Goal: Task Accomplishment & Management: Use online tool/utility

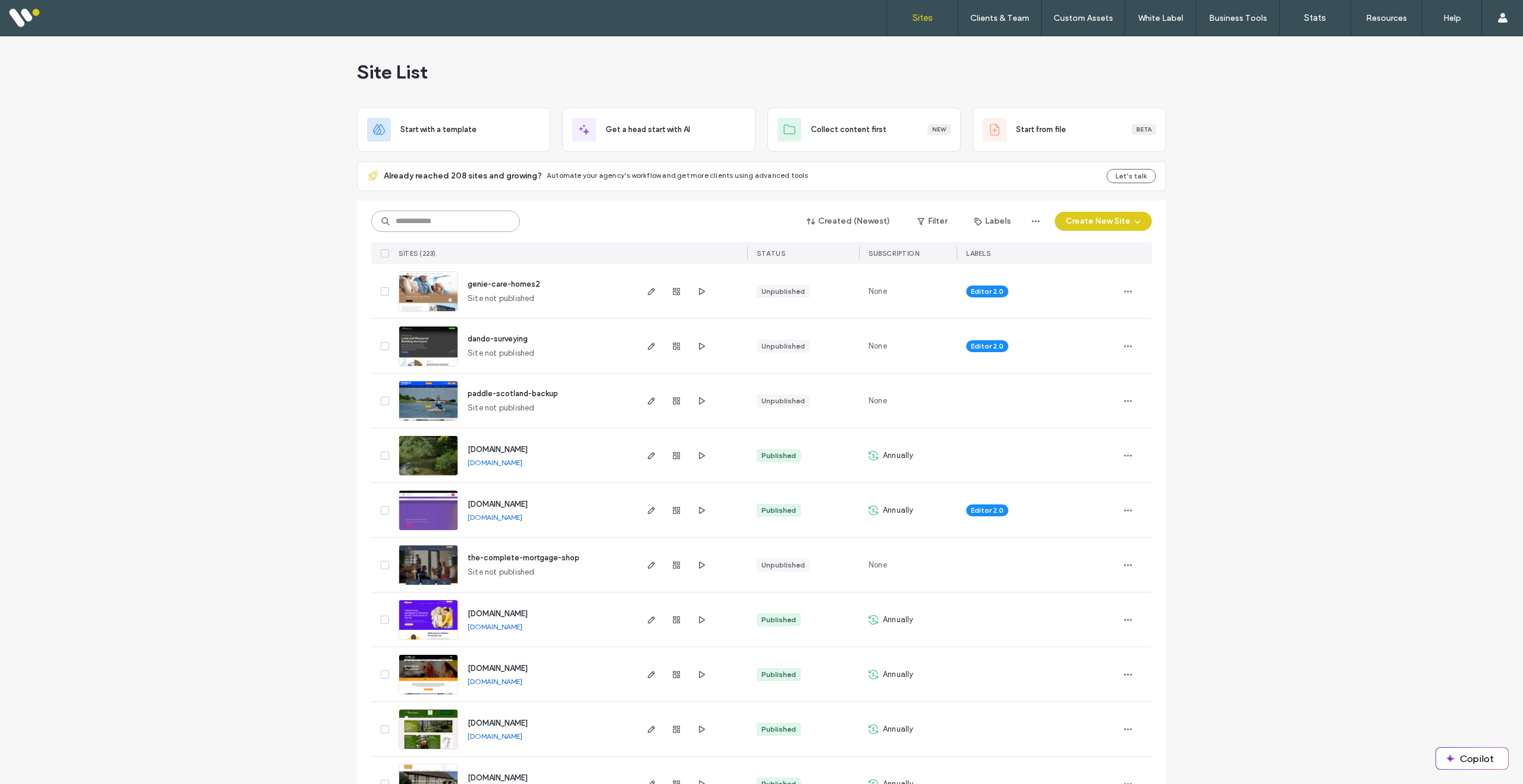
click at [455, 221] on input at bounding box center [446, 222] width 149 height 22
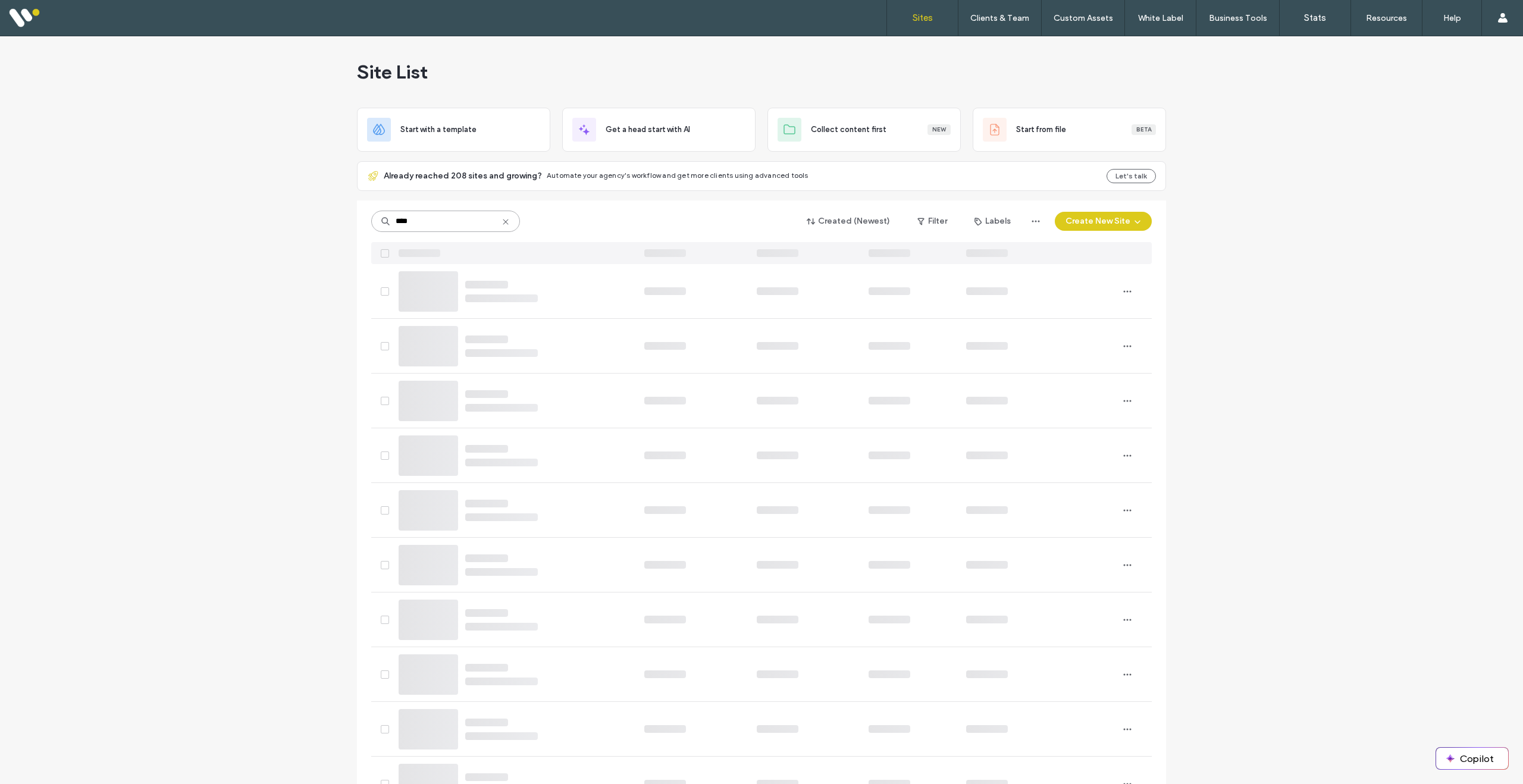
type input "****"
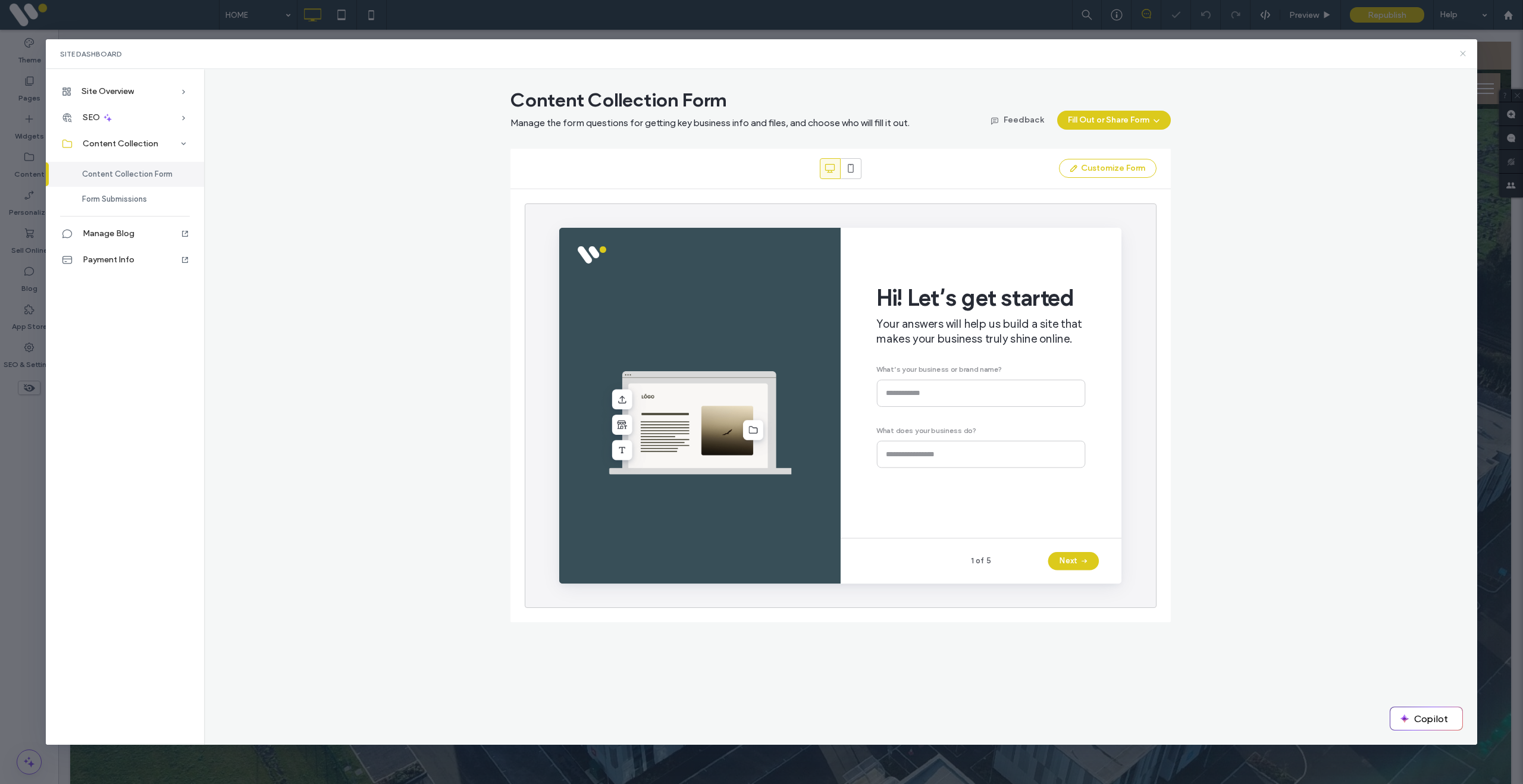
click at [1466, 54] on icon at bounding box center [1462, 53] width 9 height 9
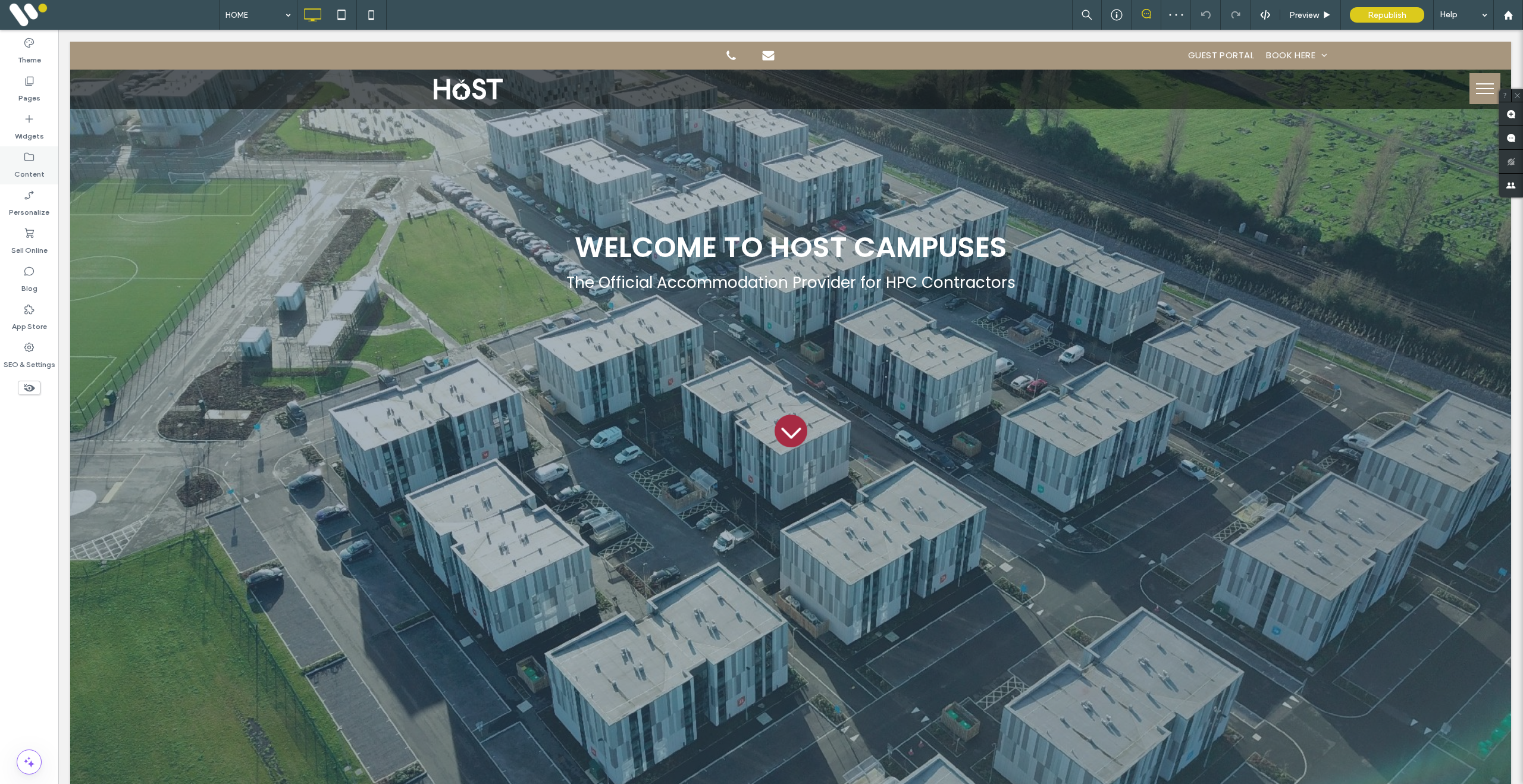
click at [14, 167] on div "Content" at bounding box center [29, 165] width 58 height 38
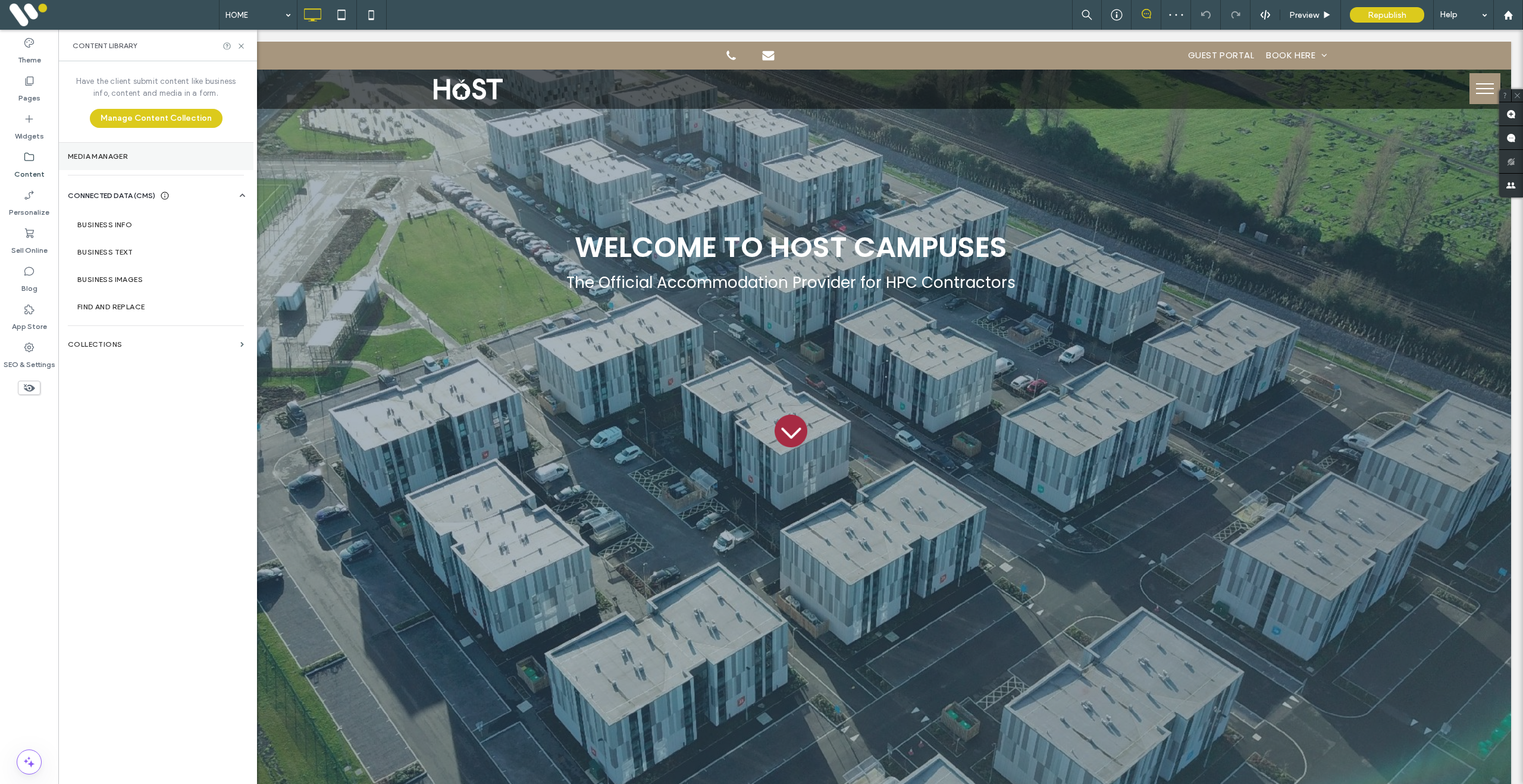
click at [121, 165] on section "Media Manager" at bounding box center [156, 157] width 195 height 27
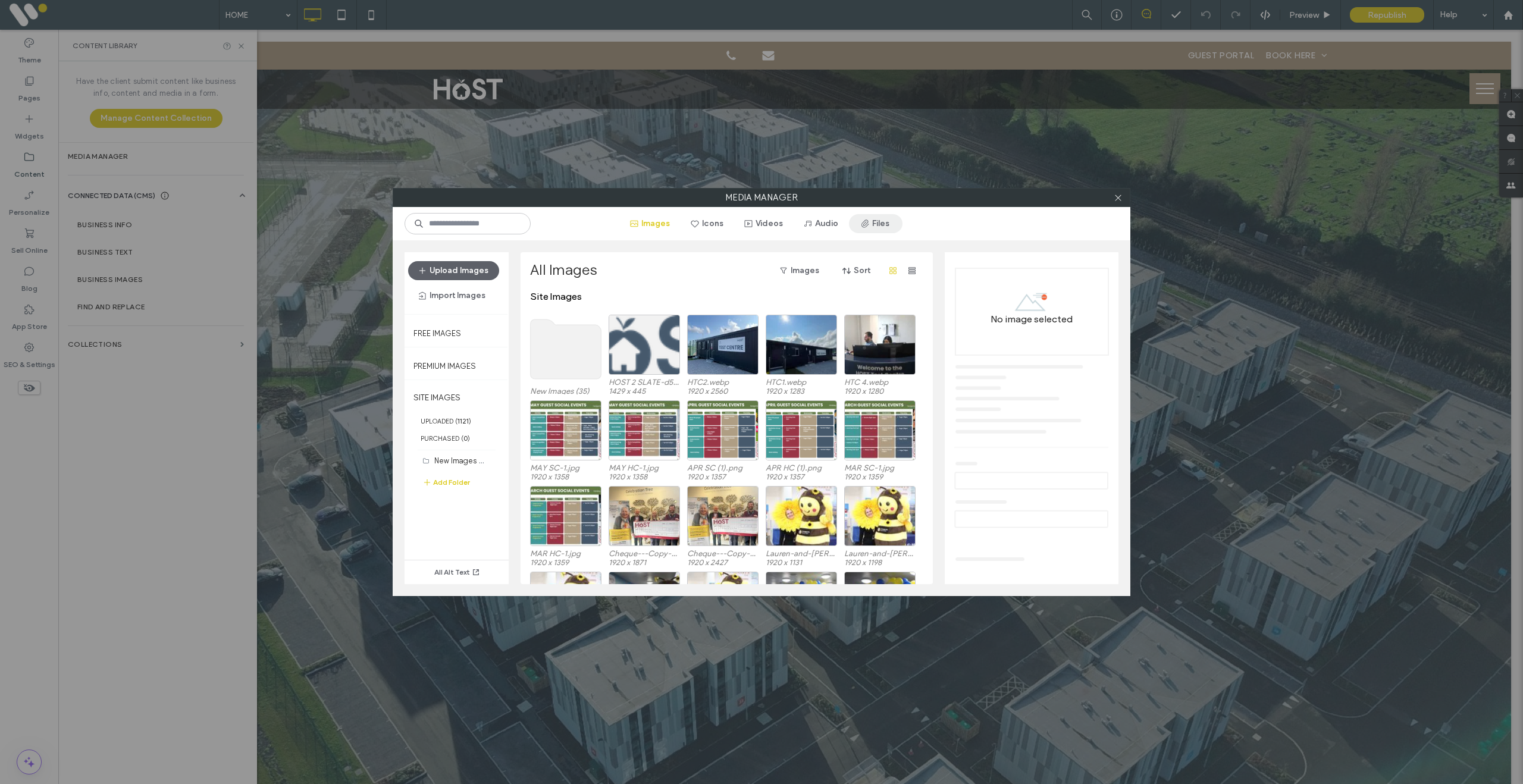
click at [879, 227] on button "Files" at bounding box center [875, 224] width 53 height 19
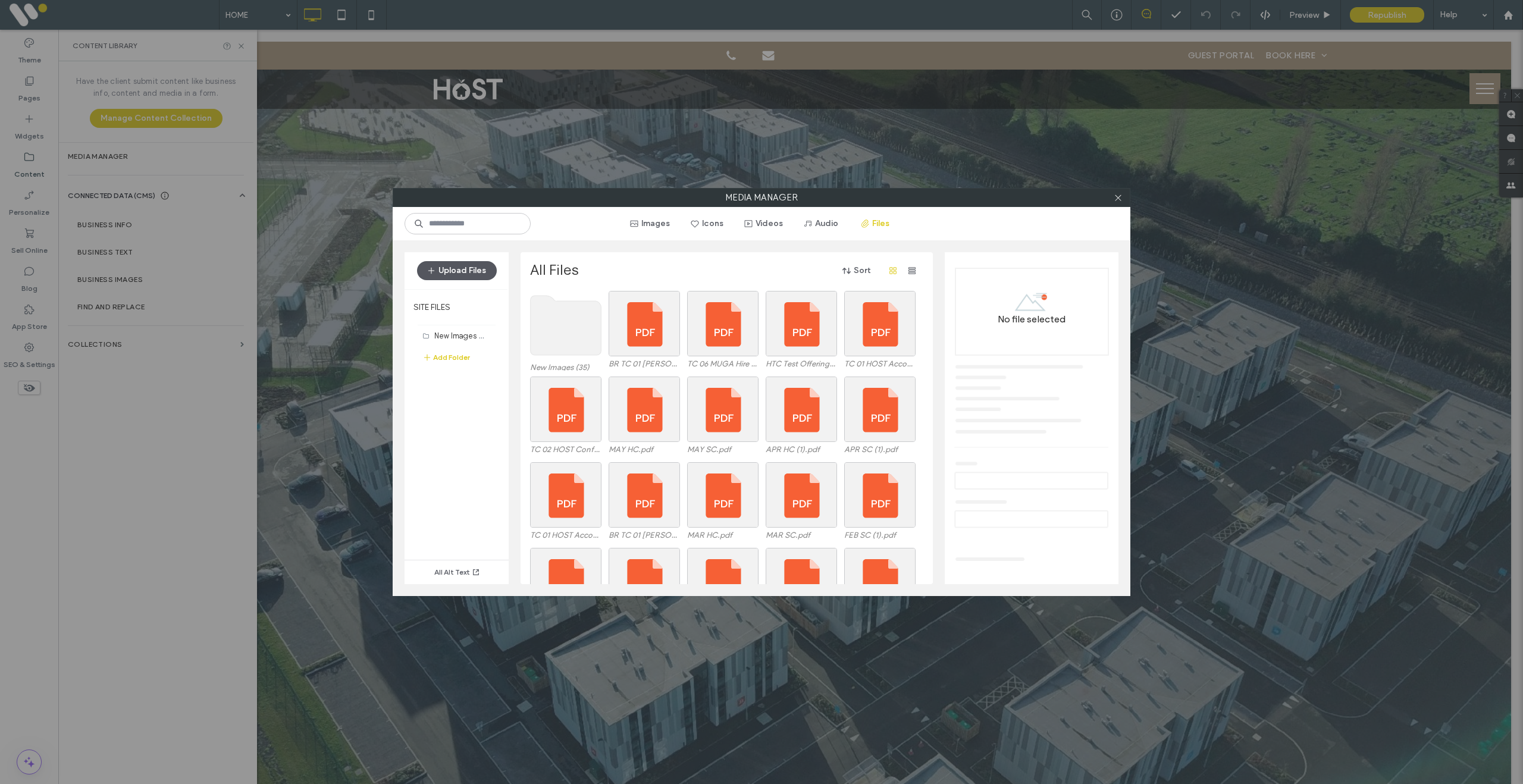
click at [449, 271] on button "Upload Files" at bounding box center [456, 271] width 79 height 19
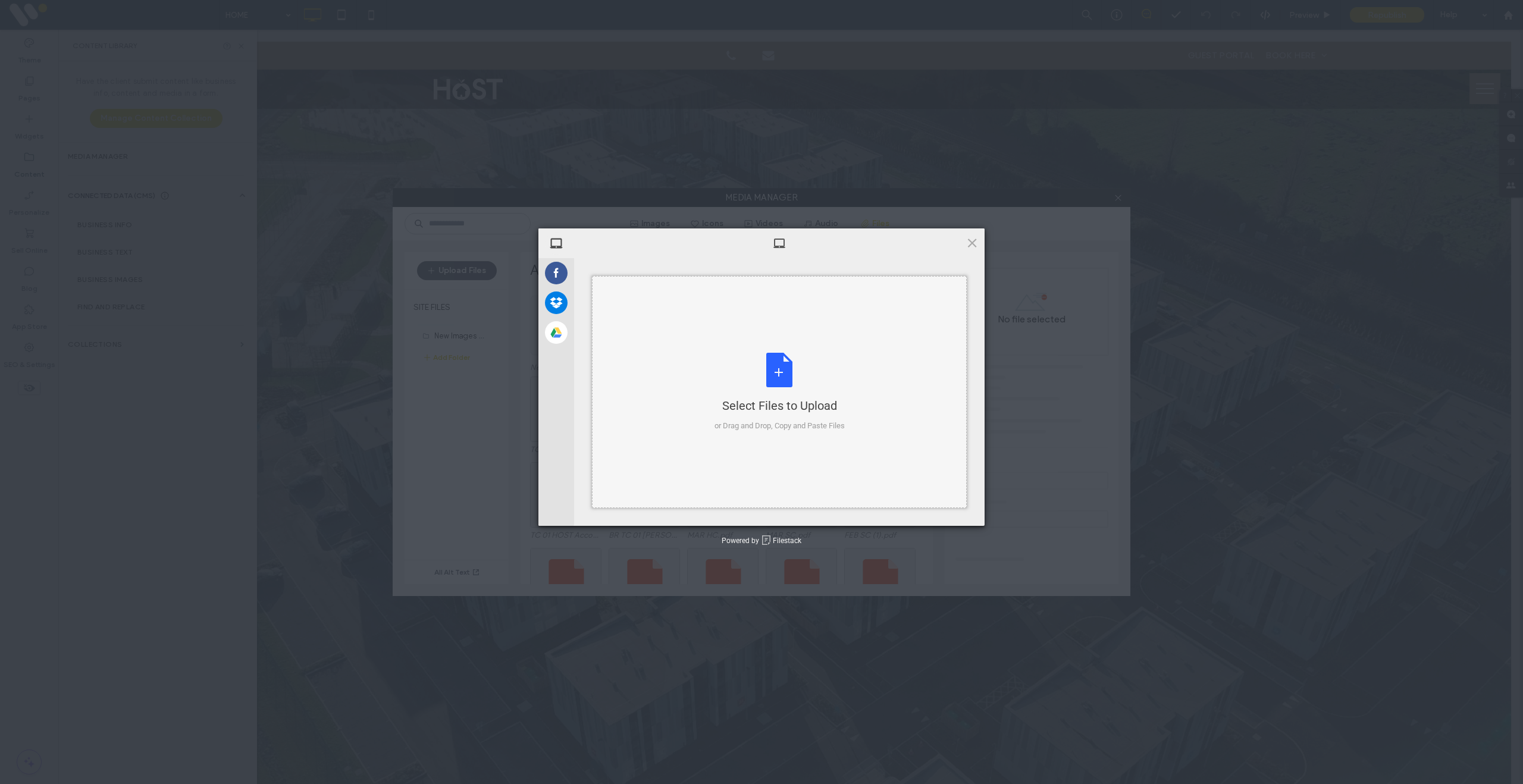
click at [767, 362] on div "Select Files to Upload or Drag and Drop, Copy and Paste Files" at bounding box center [779, 392] width 130 height 79
click at [942, 511] on span "Upload 1" at bounding box center [948, 510] width 23 height 9
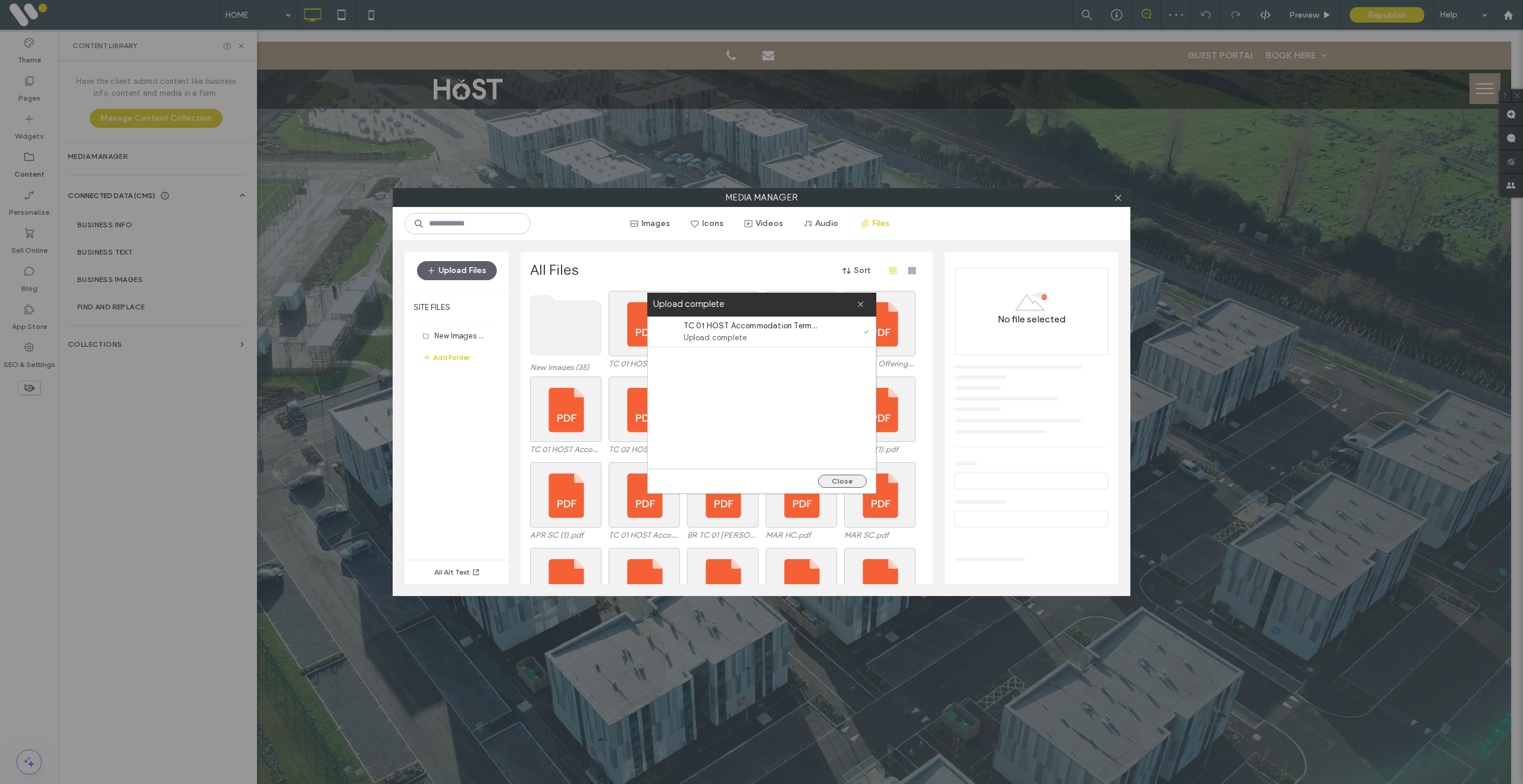
click at [849, 482] on button "Close" at bounding box center [843, 481] width 49 height 13
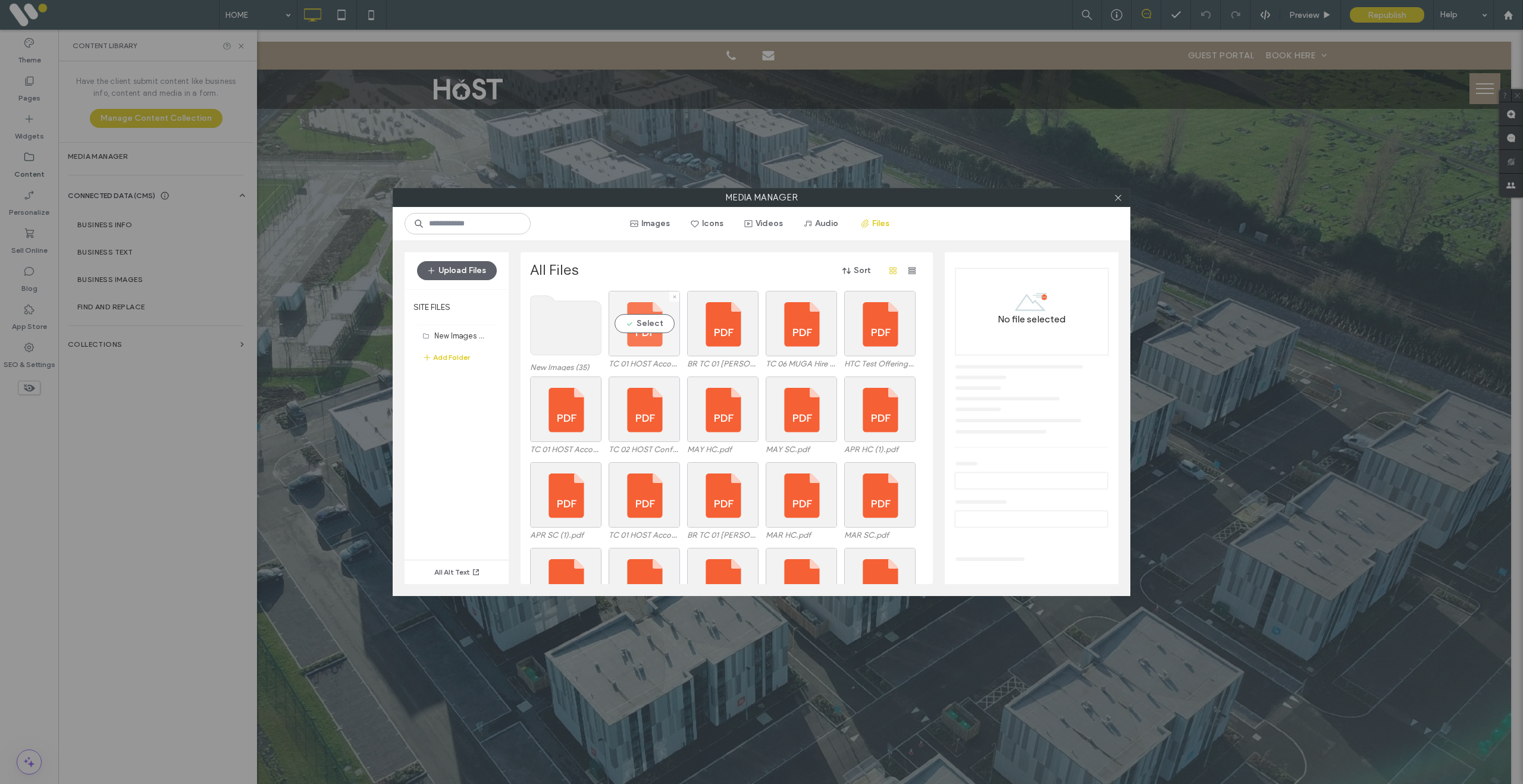
click at [637, 331] on div "Select" at bounding box center [644, 323] width 71 height 66
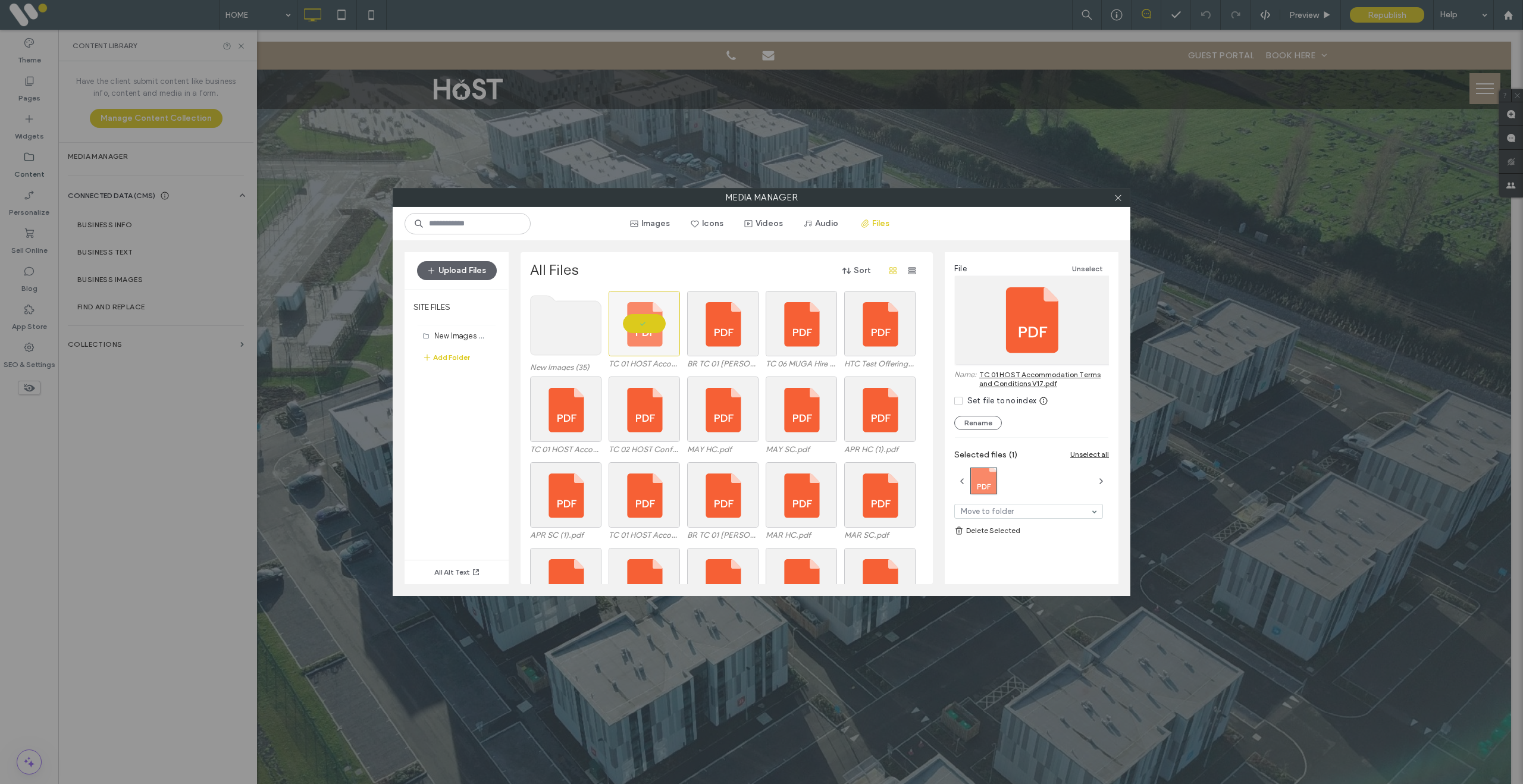
click at [1017, 378] on link "TC 01 HOST Accommodation Terms and Conditions V17.pdf" at bounding box center [1044, 378] width 130 height 18
click at [626, 317] on div at bounding box center [644, 323] width 71 height 66
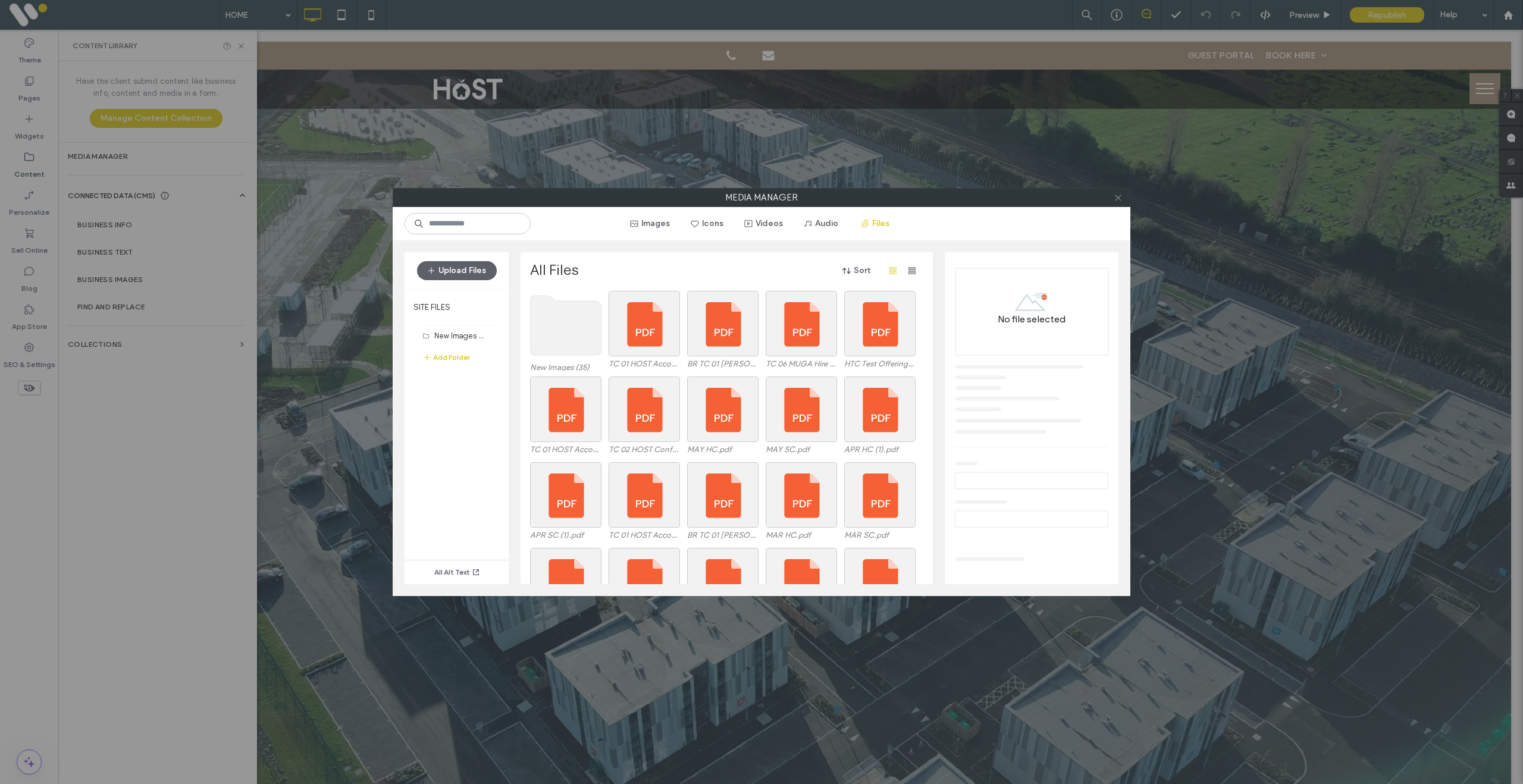
click at [1117, 195] on icon at bounding box center [1118, 198] width 9 height 9
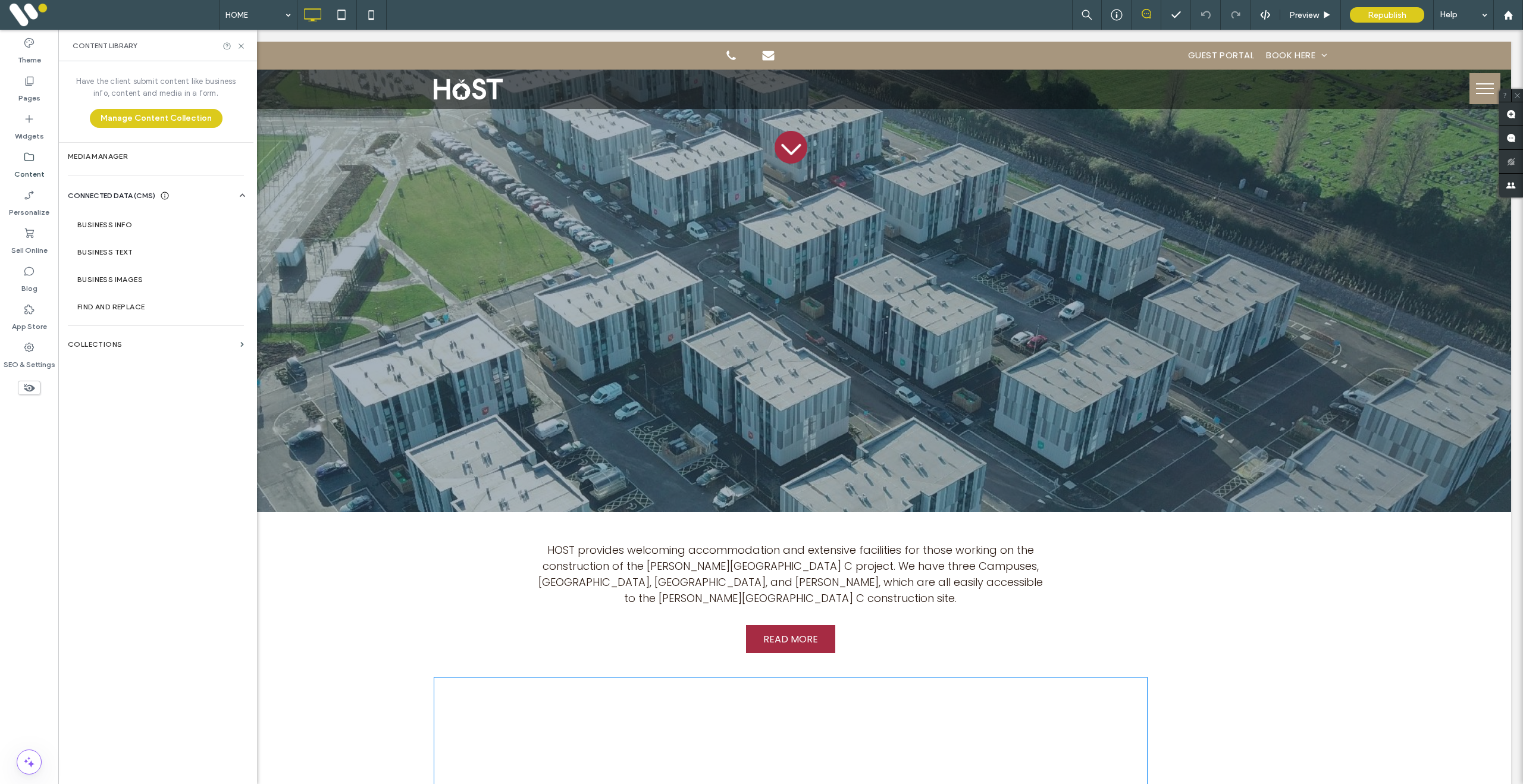
scroll to position [1050, 0]
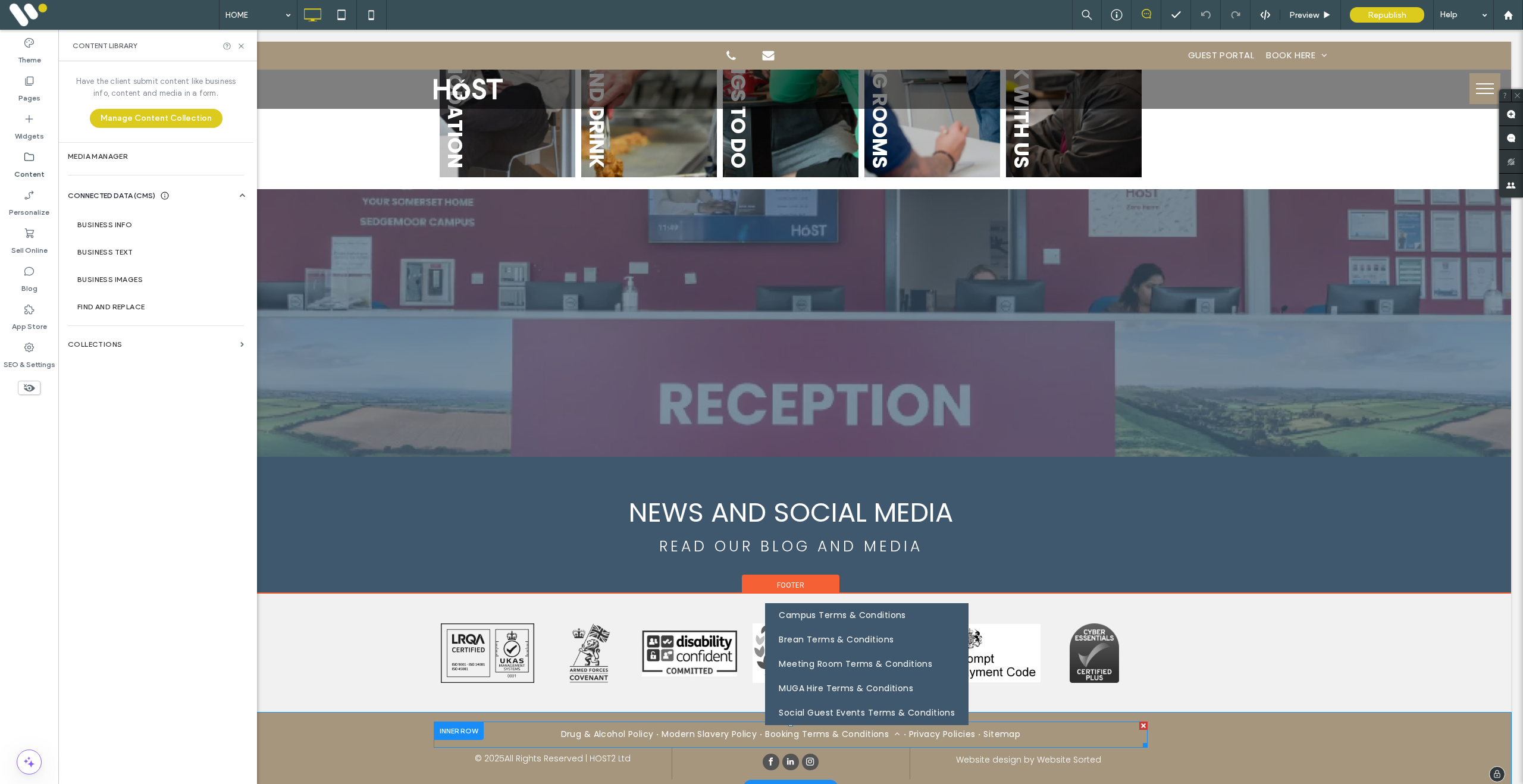
click at [818, 728] on span "Booking Terms & Conditions" at bounding box center [832, 733] width 135 height 12
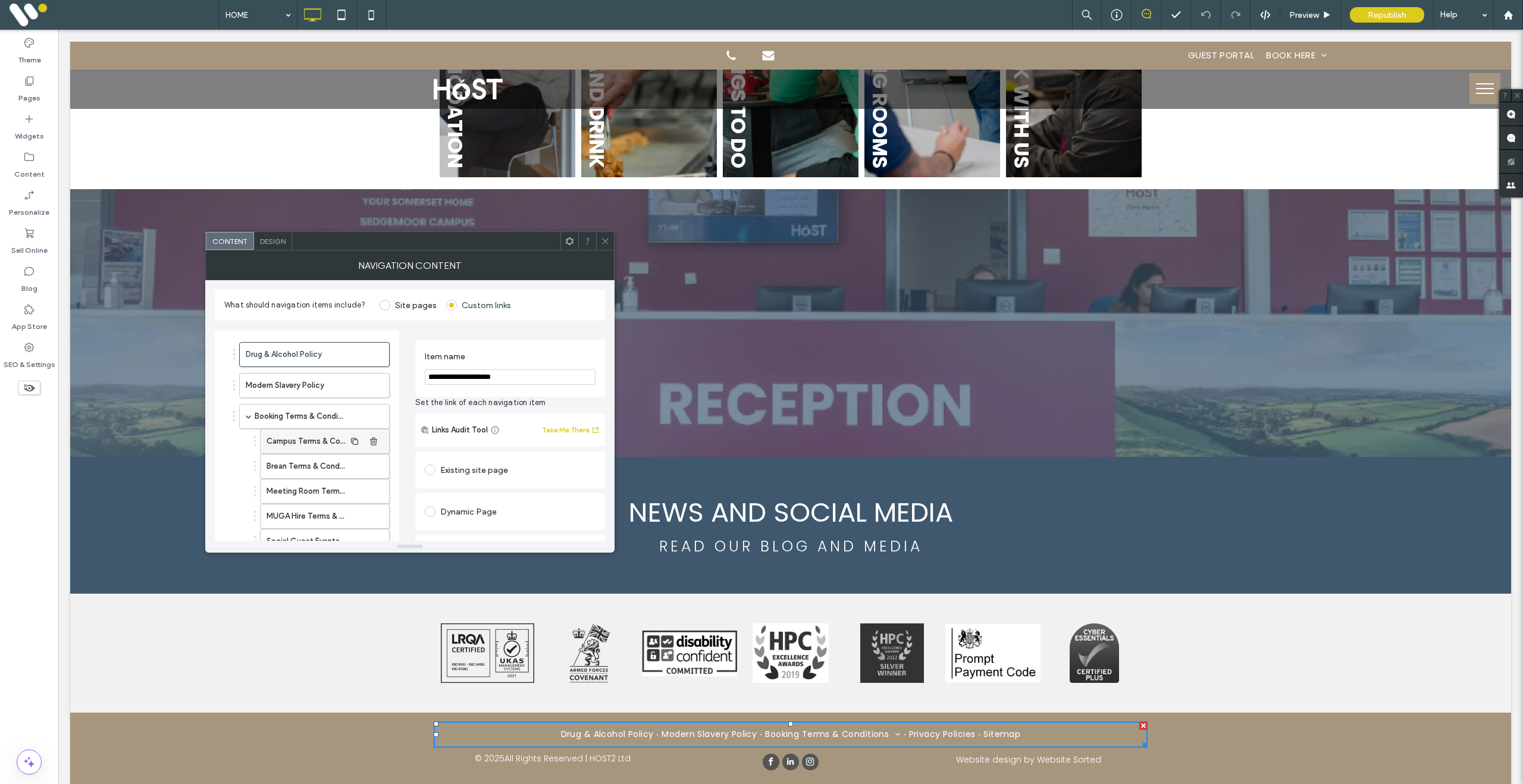
click at [308, 443] on label "Campus Terms & Conditions" at bounding box center [305, 441] width 79 height 24
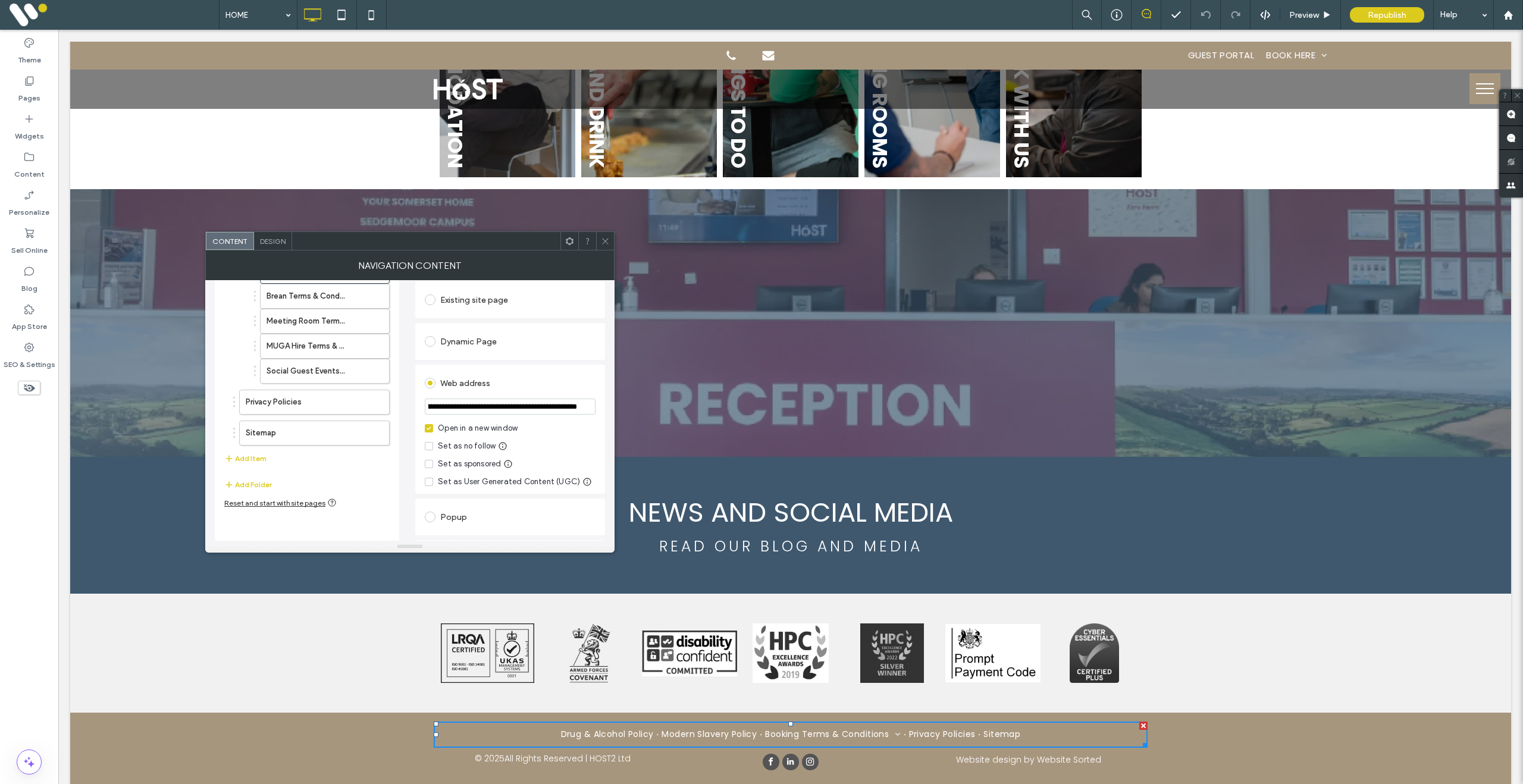
scroll to position [0, 283]
drag, startPoint x: 485, startPoint y: 436, endPoint x: 660, endPoint y: 418, distance: 175.9
paste input "url"
type input "**********"
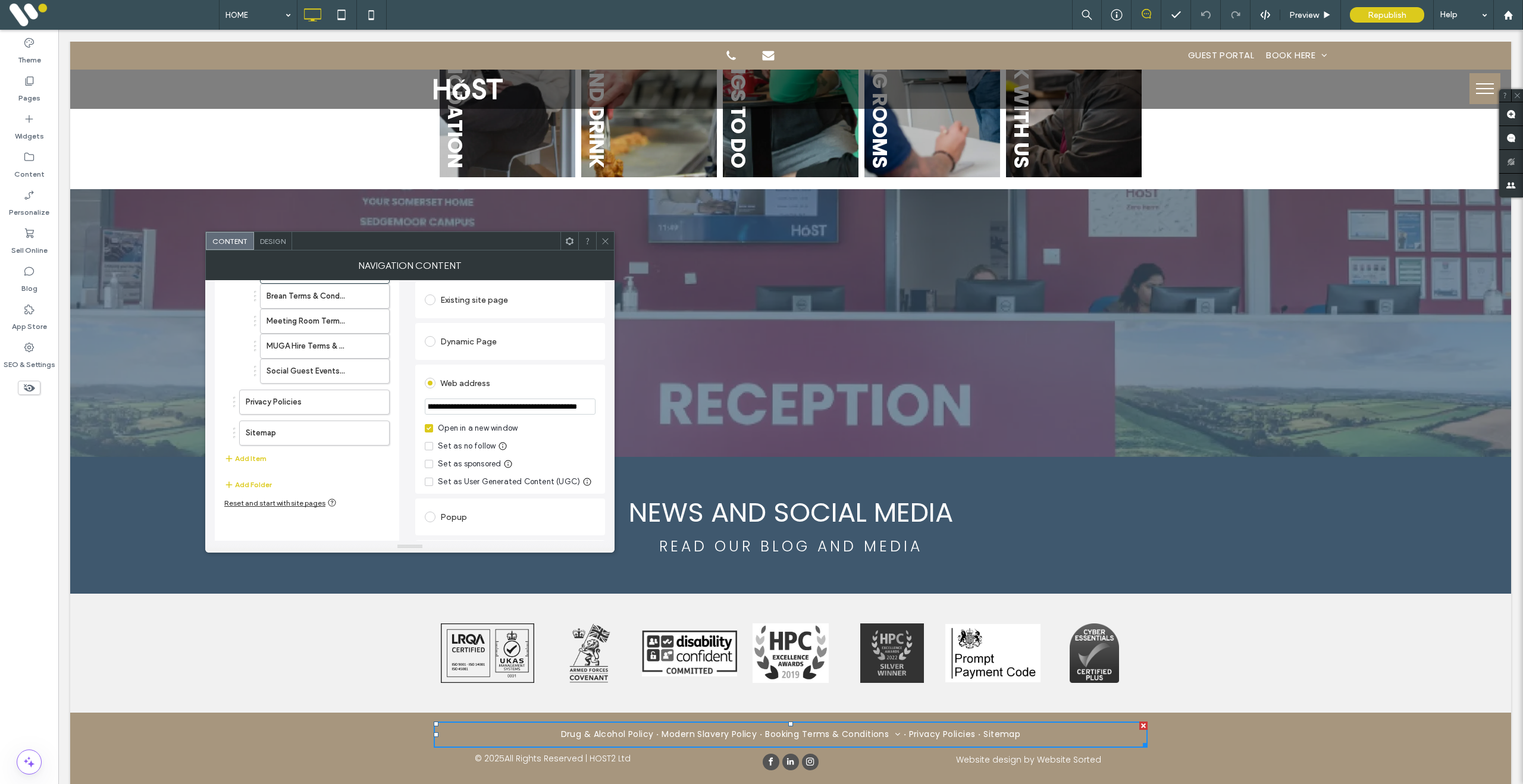
click at [572, 424] on label "Open in a new window" at bounding box center [510, 428] width 170 height 12
click at [481, 429] on div "Open in a new window" at bounding box center [477, 428] width 79 height 12
drag, startPoint x: 555, startPoint y: 406, endPoint x: 612, endPoint y: 401, distance: 57.2
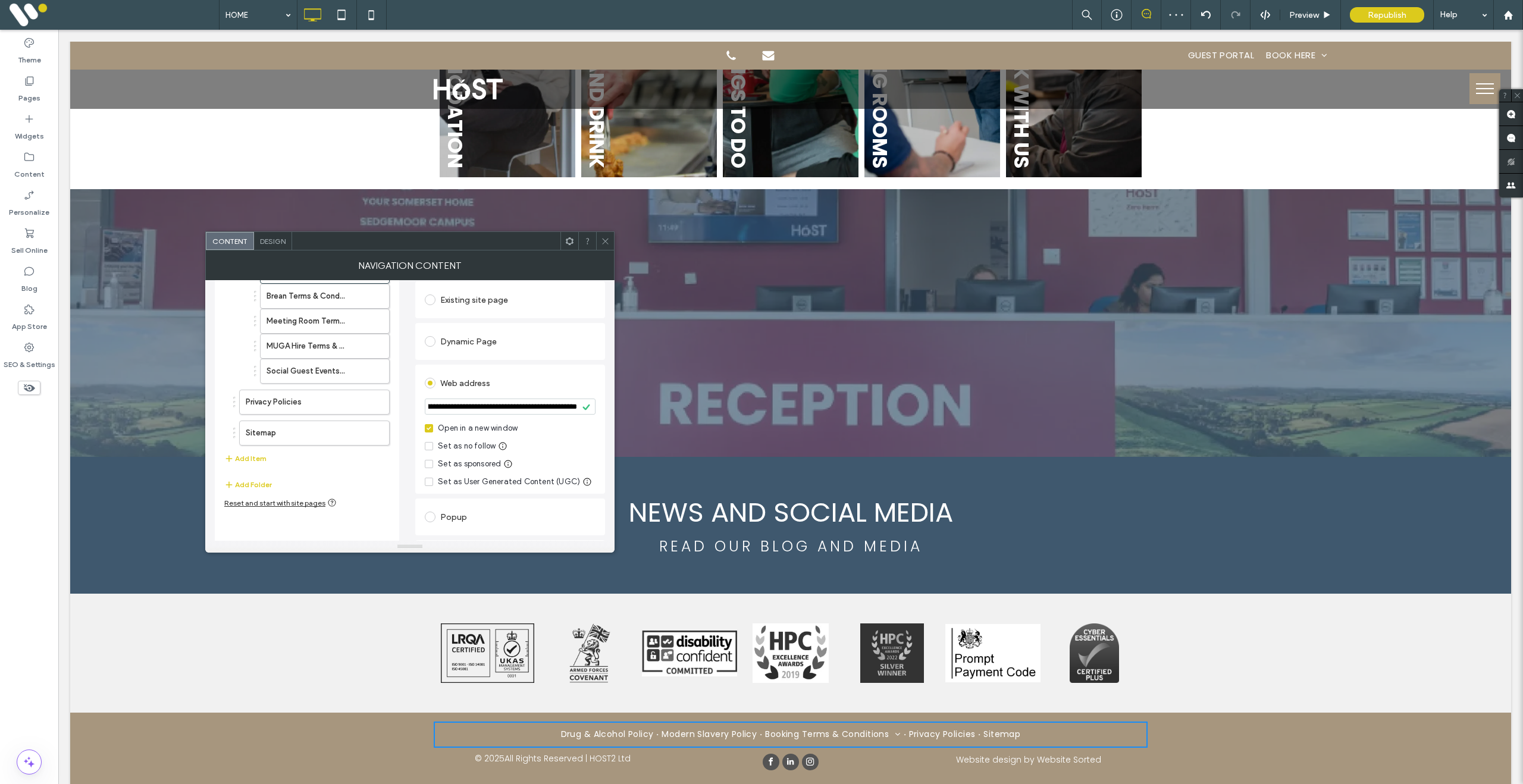
click at [612, 401] on div "**********" at bounding box center [409, 410] width 409 height 261
click at [604, 240] on icon at bounding box center [605, 241] width 9 height 9
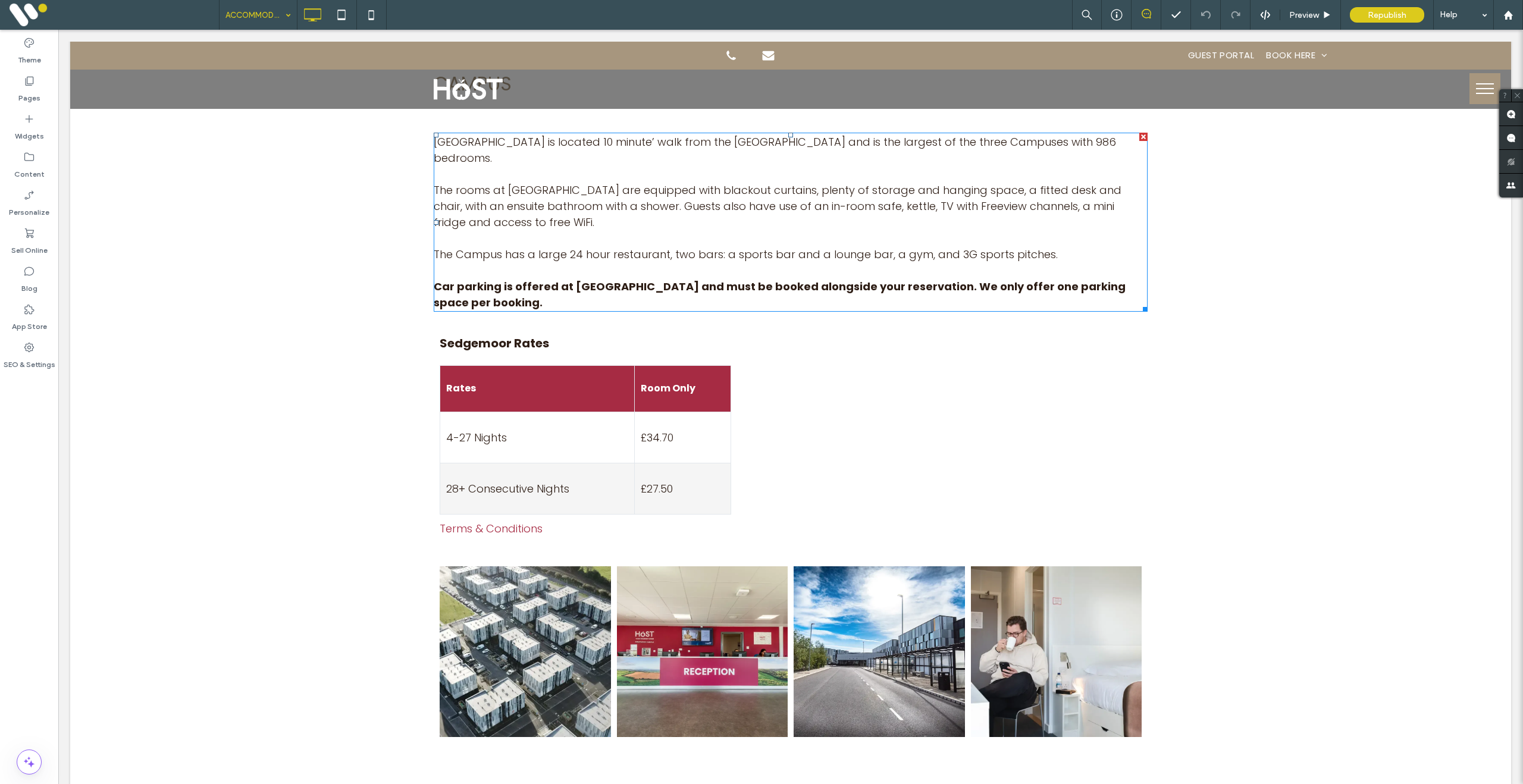
scroll to position [928, 0]
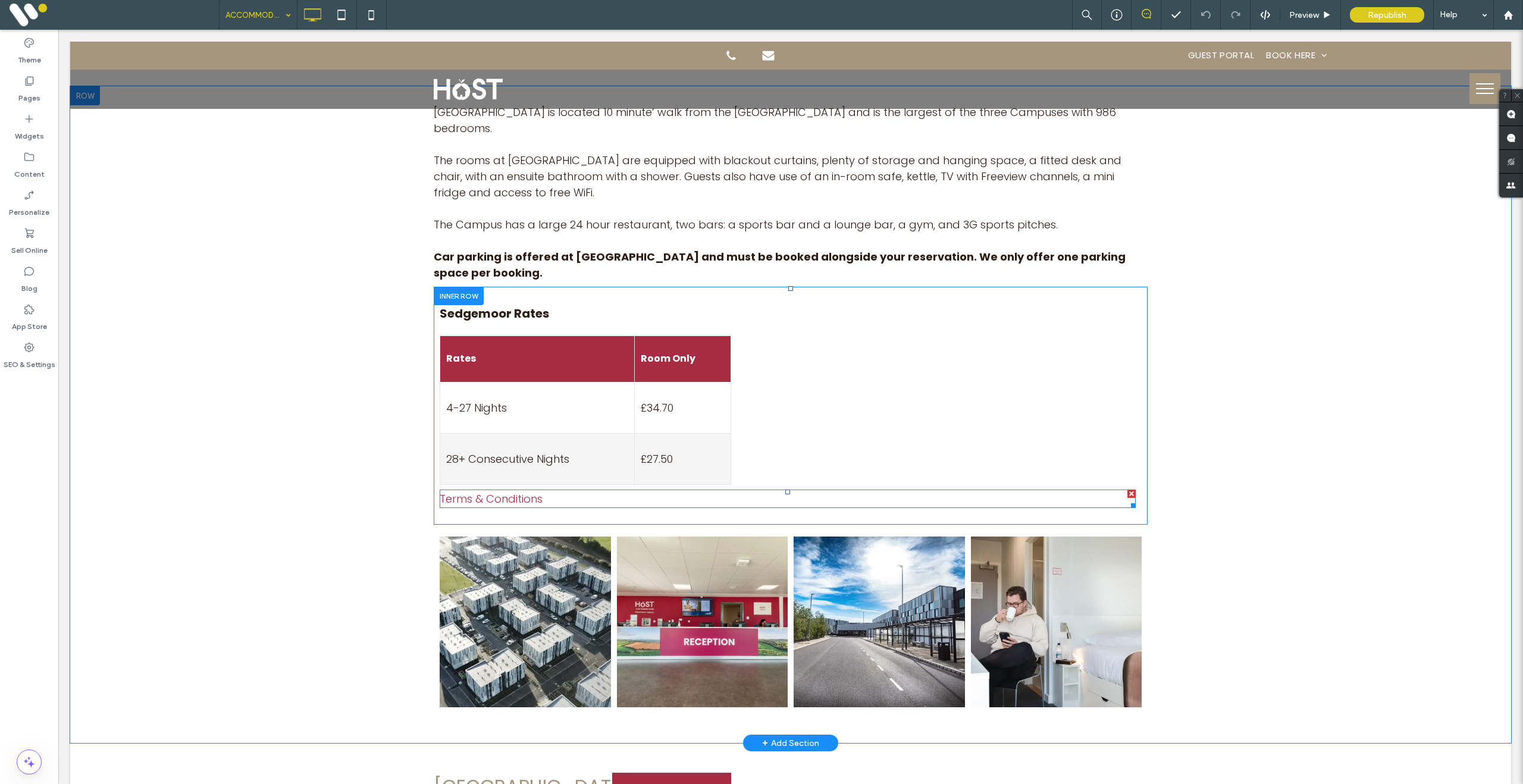
click at [537, 491] on link "Terms & Conditions" at bounding box center [491, 498] width 103 height 15
type input "*******"
type input "**"
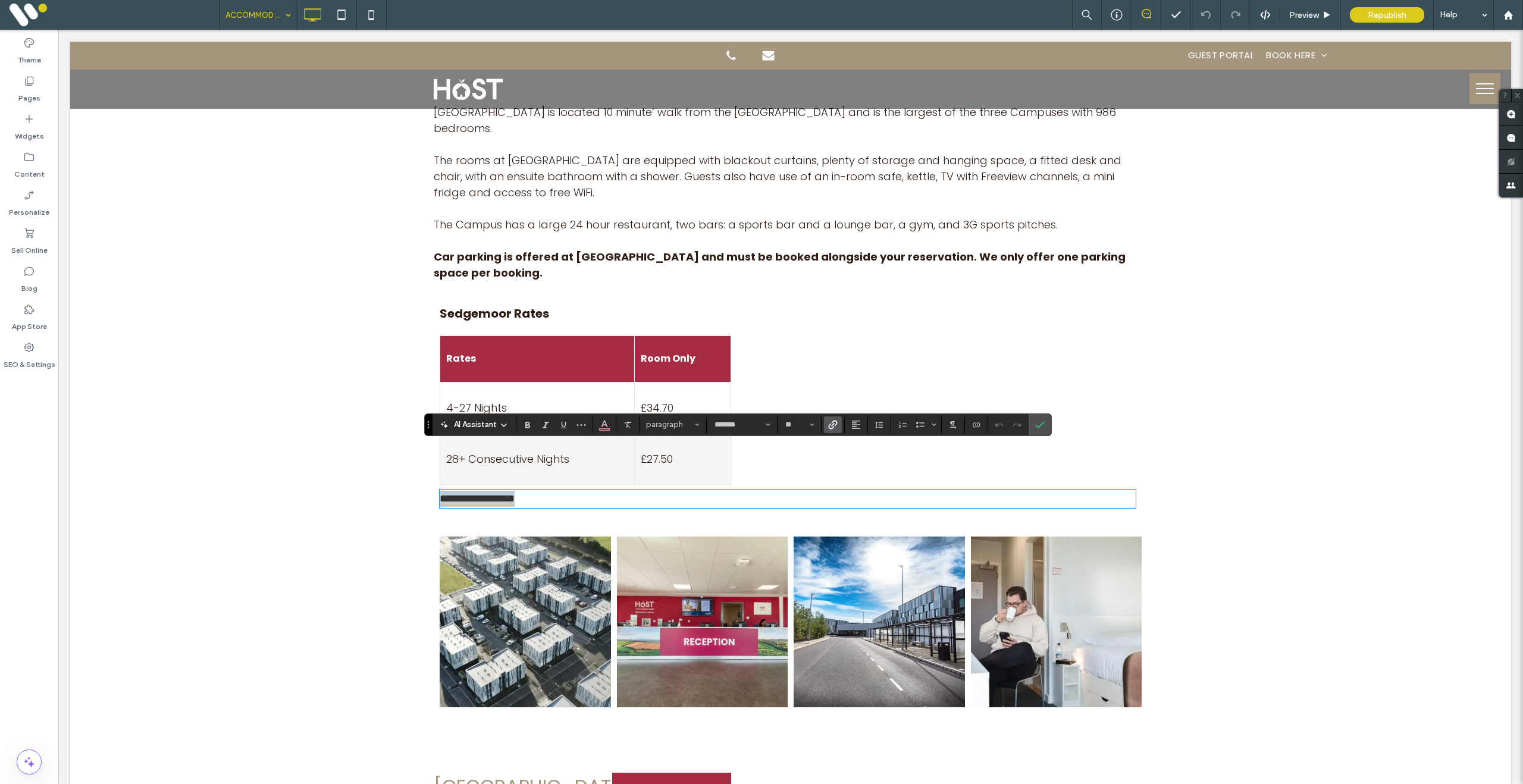
click at [838, 424] on use "Link" at bounding box center [833, 424] width 9 height 9
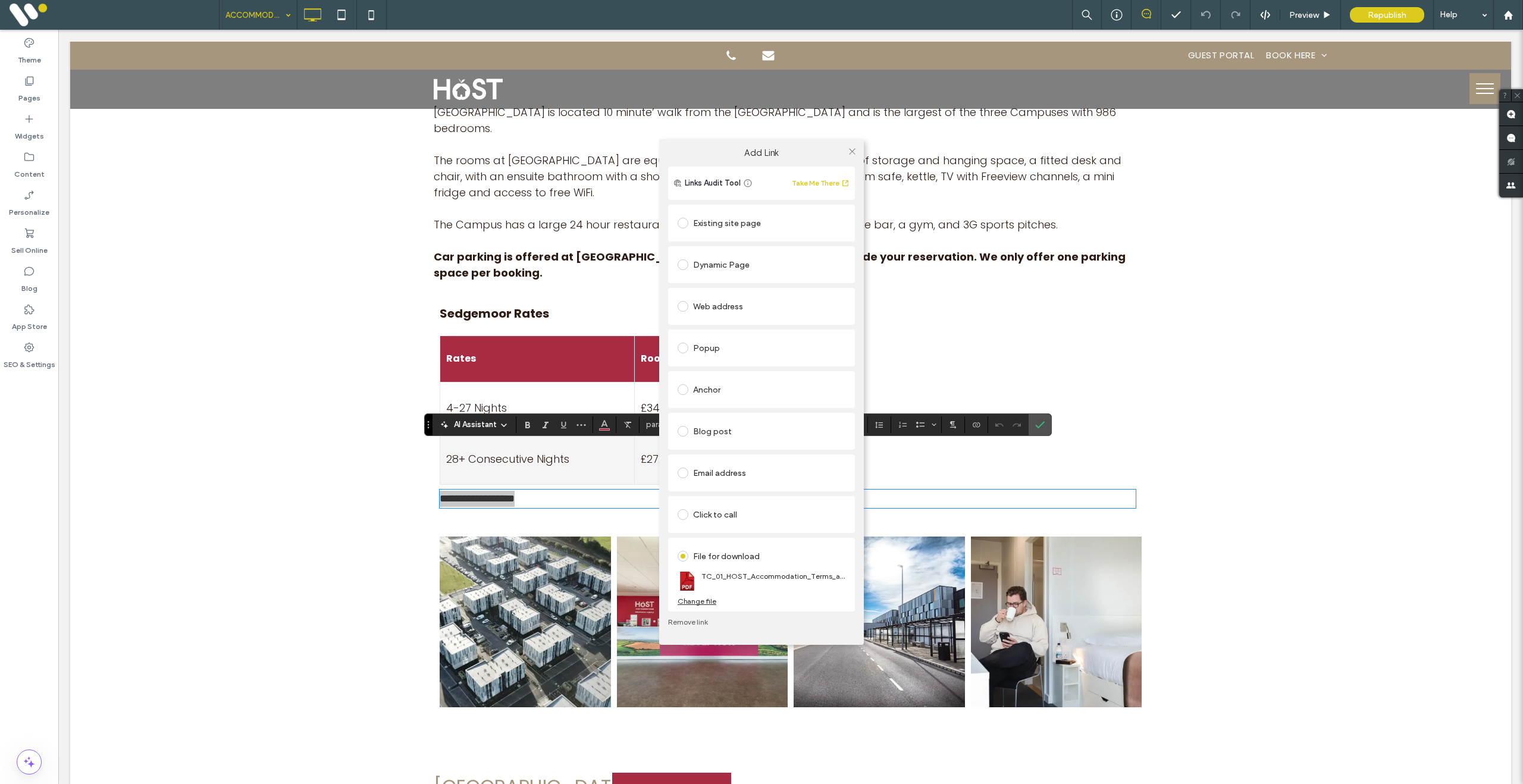
click at [687, 599] on div "Change file" at bounding box center [697, 601] width 39 height 9
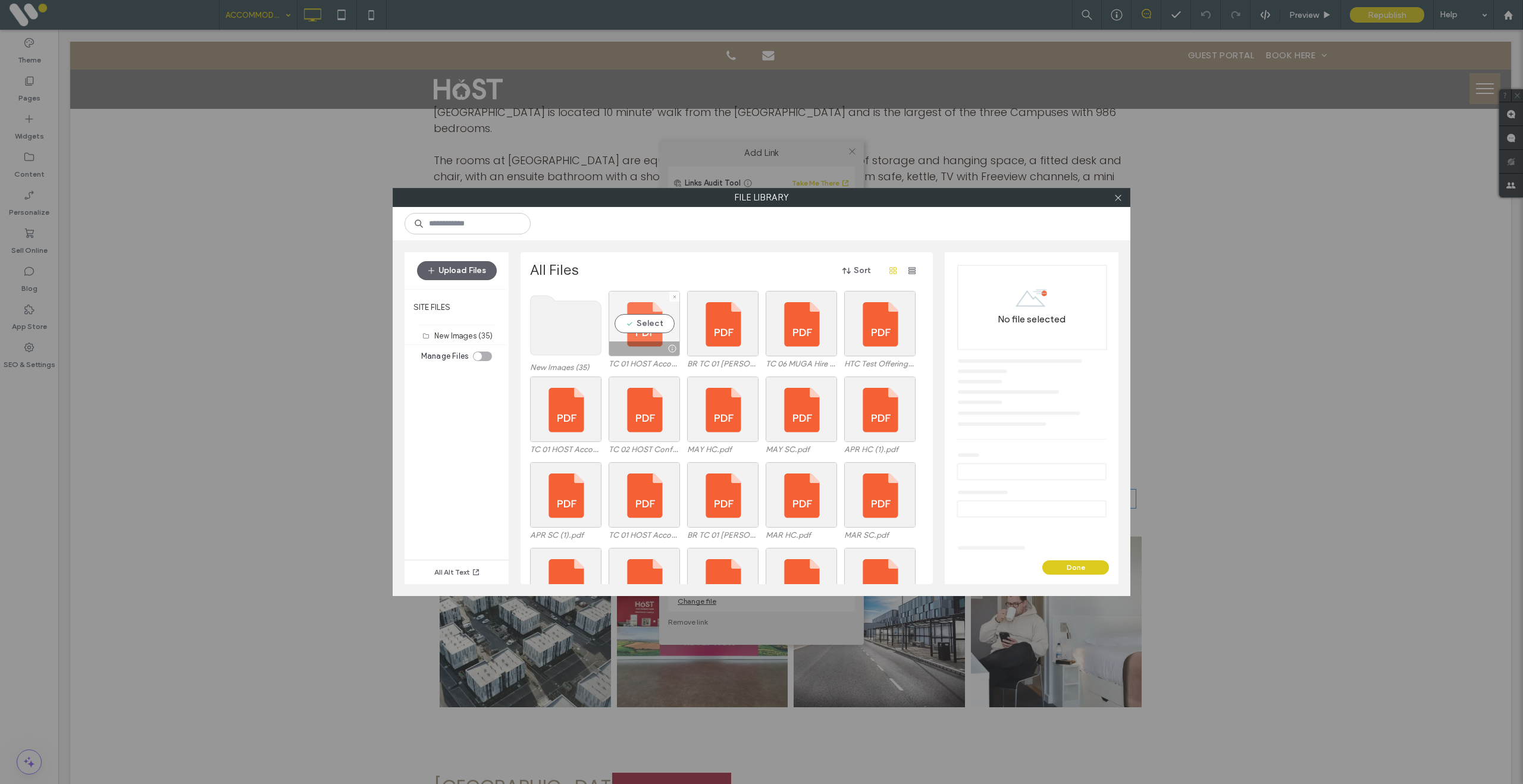
click at [641, 329] on div "Select" at bounding box center [644, 323] width 71 height 66
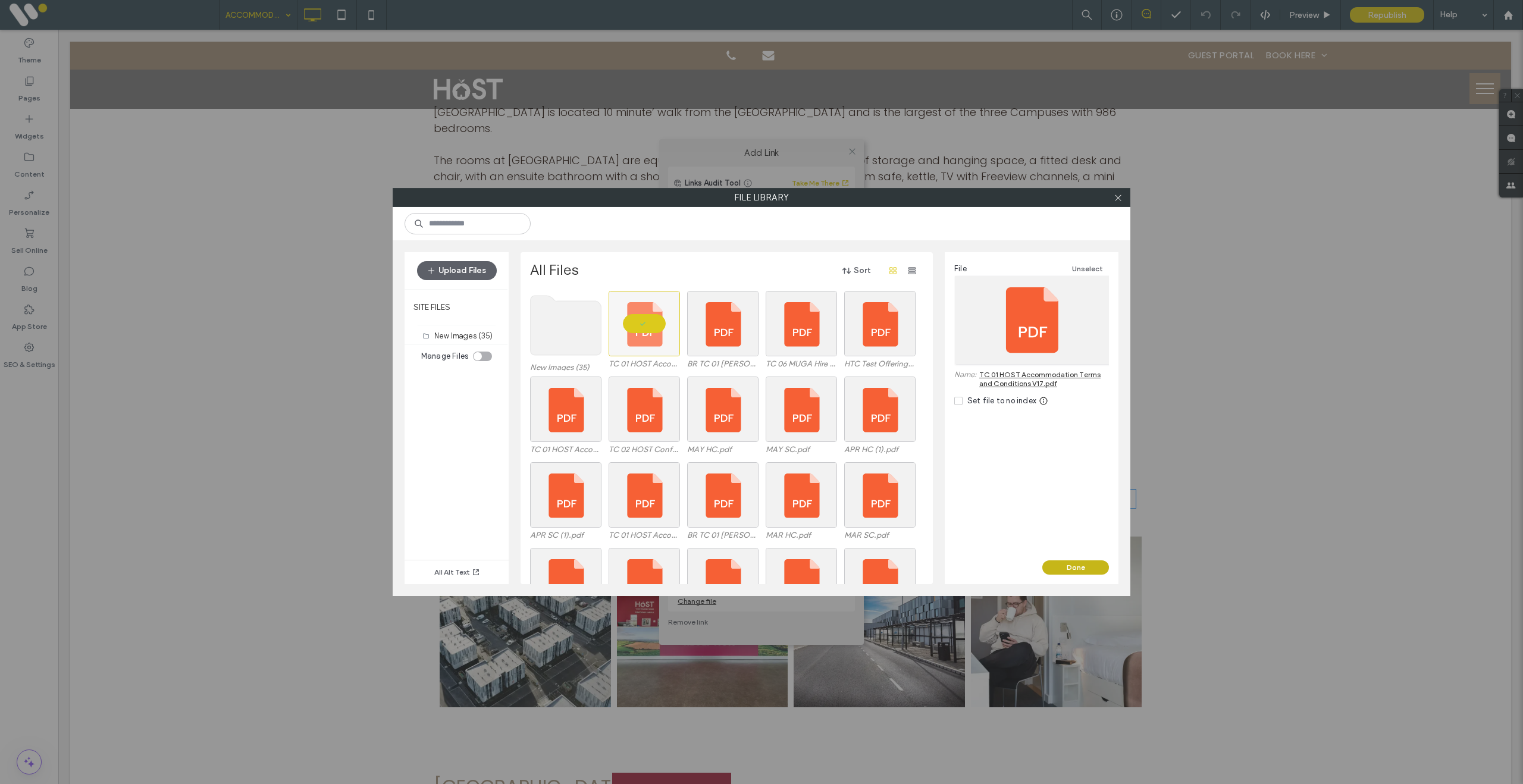
click at [1072, 572] on button "Done" at bounding box center [1075, 567] width 66 height 14
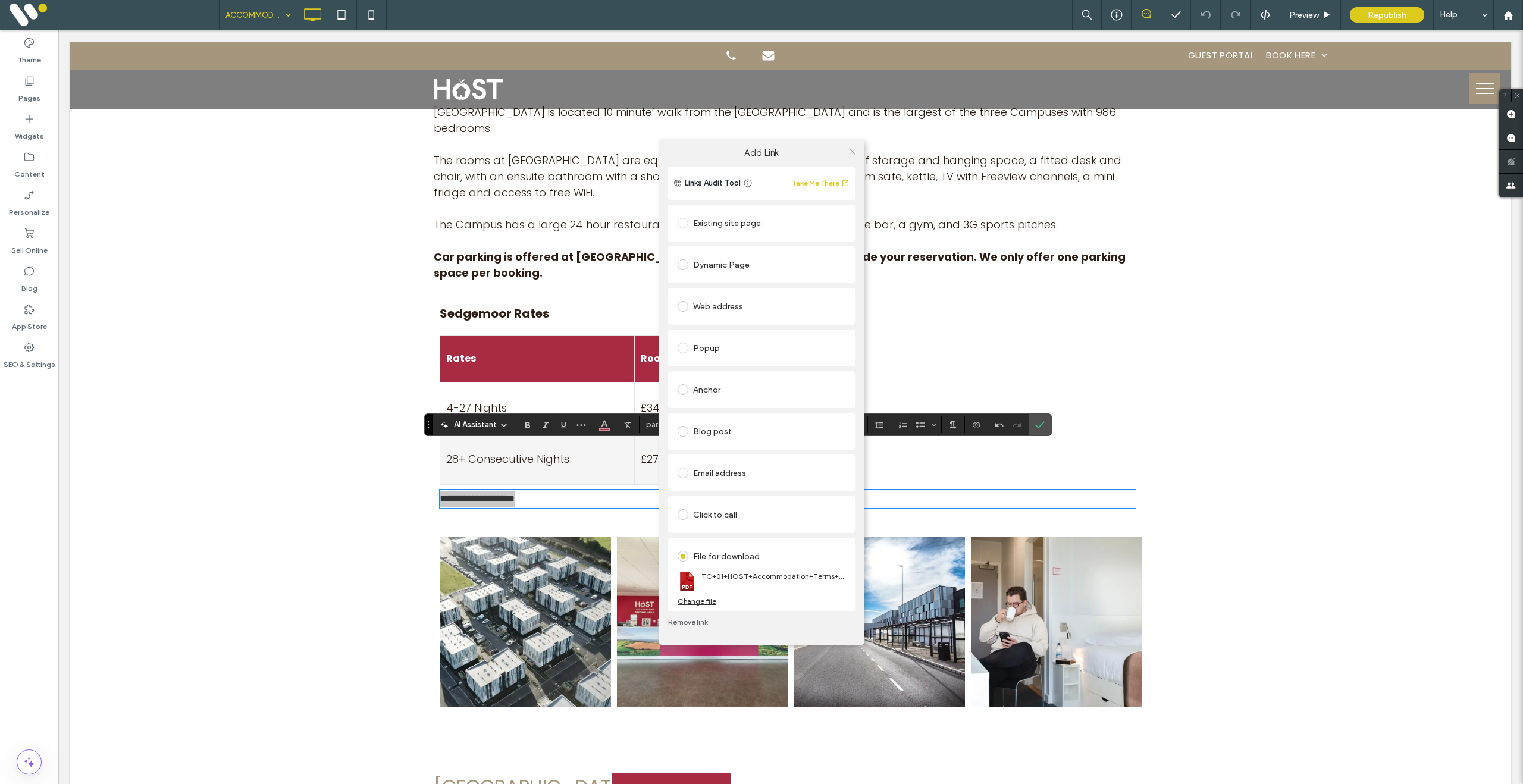
click at [852, 153] on icon at bounding box center [852, 151] width 9 height 9
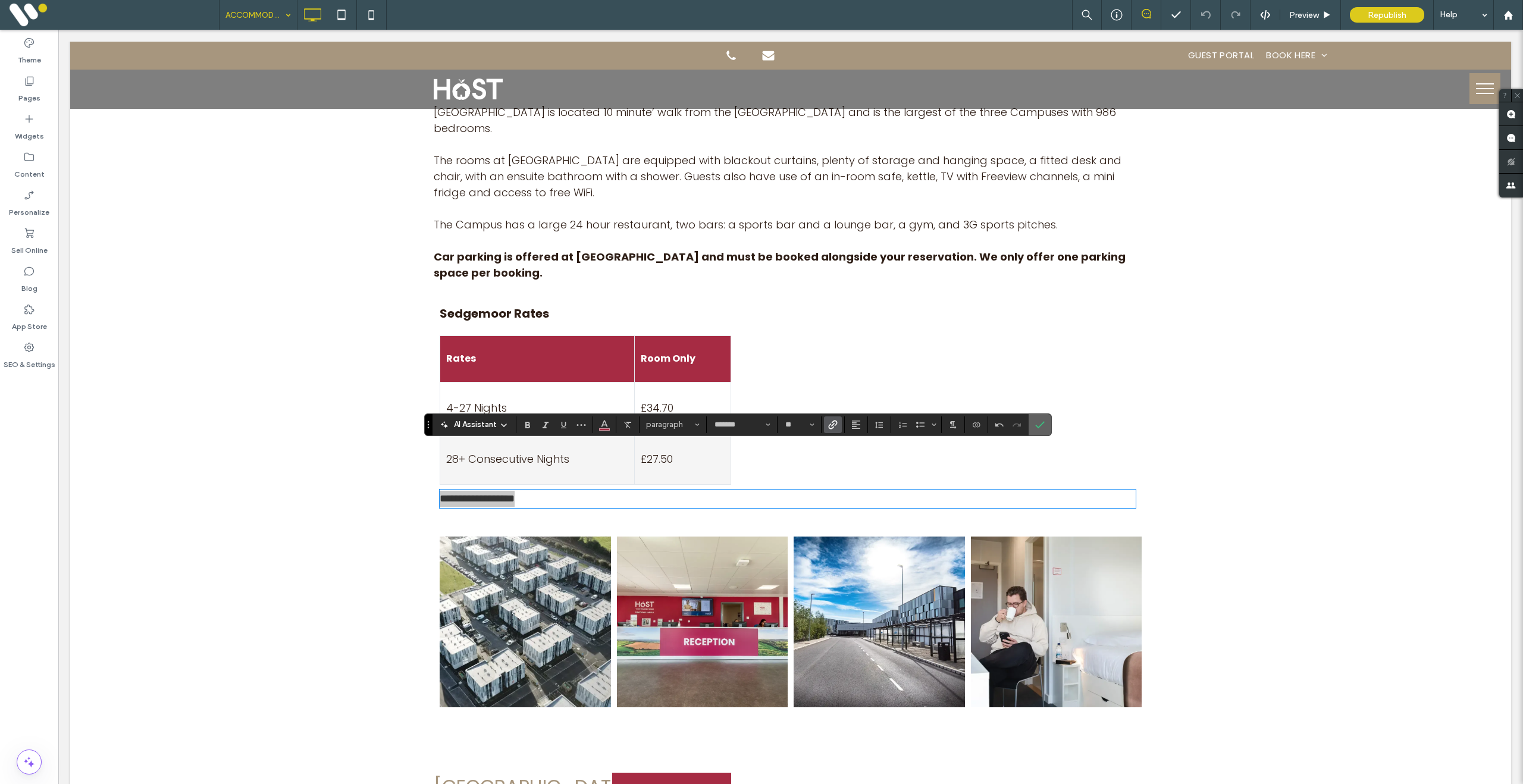
click at [1045, 422] on use "Confirm" at bounding box center [1040, 424] width 9 height 7
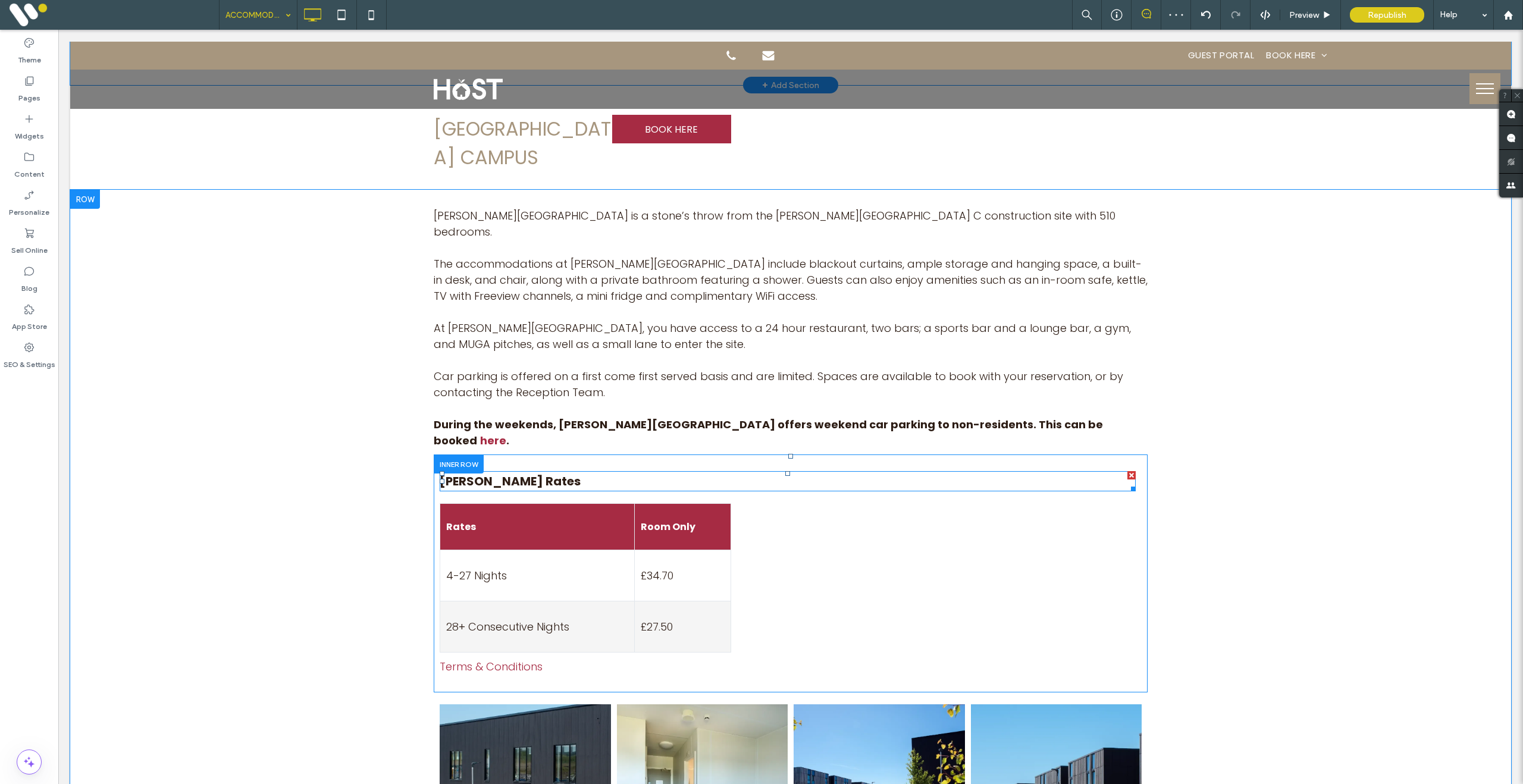
scroll to position [1626, 0]
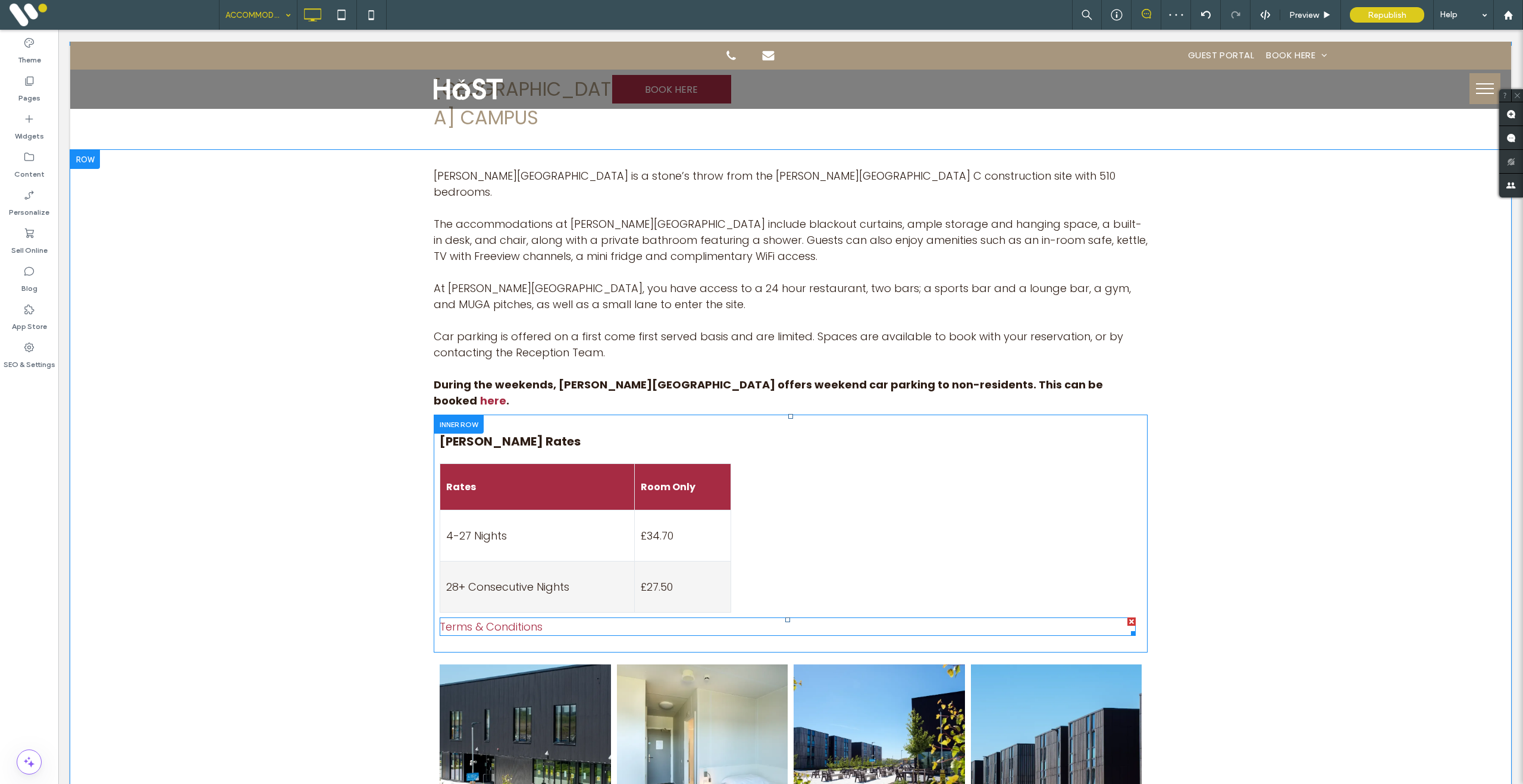
click at [510, 619] on link "Terms & Conditions" at bounding box center [491, 626] width 103 height 15
type input "*******"
type input "**"
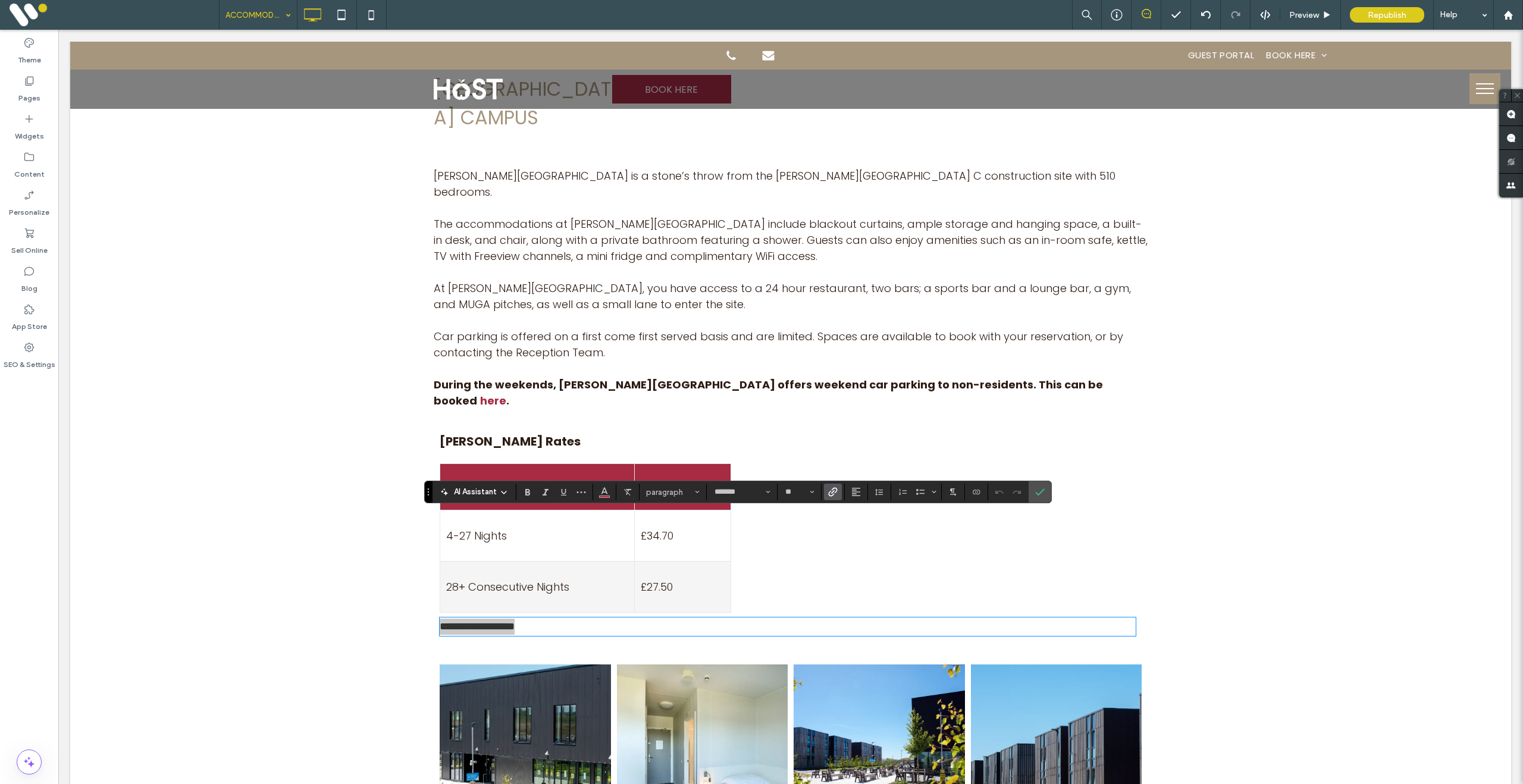
click at [838, 487] on icon "Link" at bounding box center [833, 492] width 9 height 9
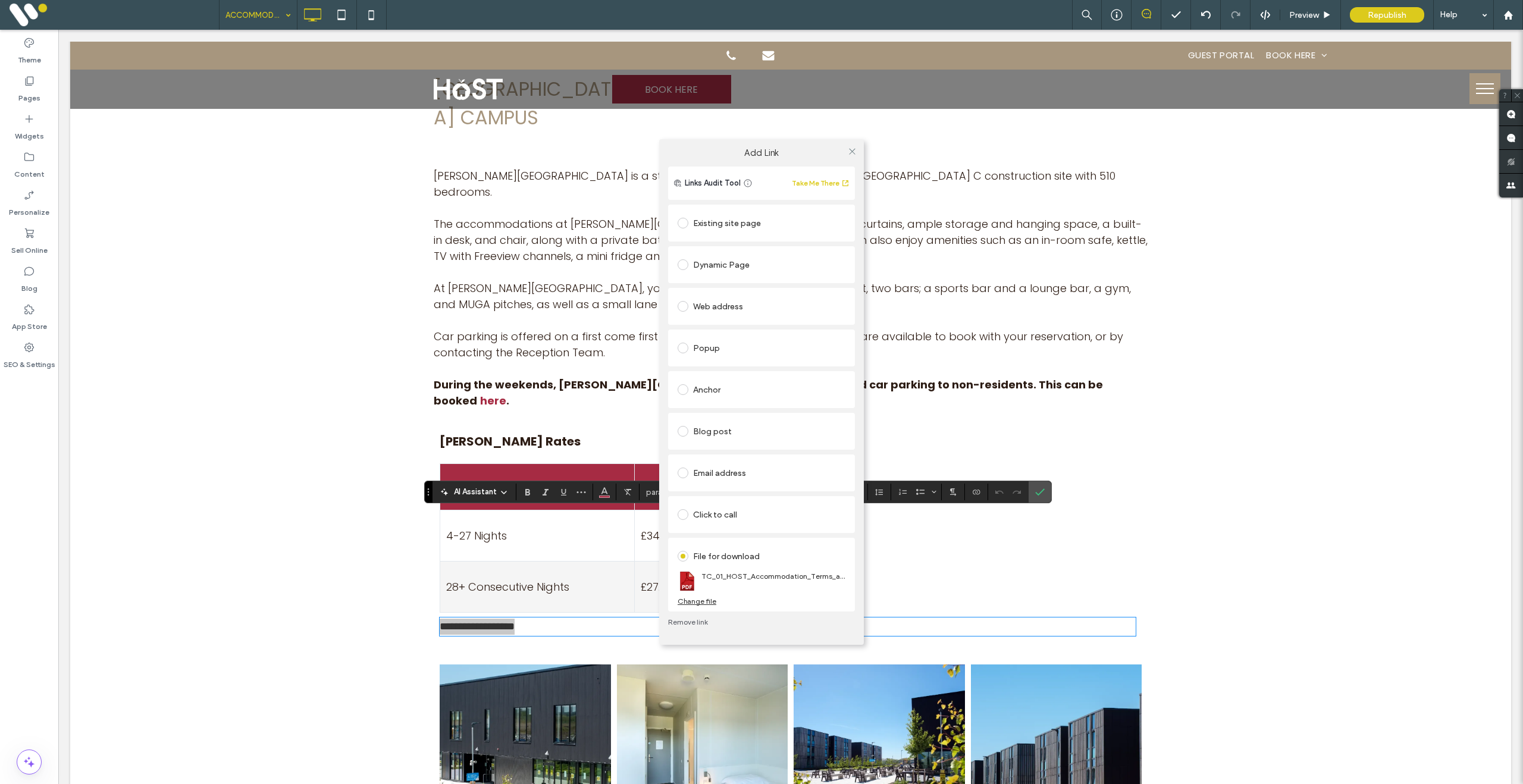
click at [700, 602] on div "Change file" at bounding box center [697, 601] width 39 height 9
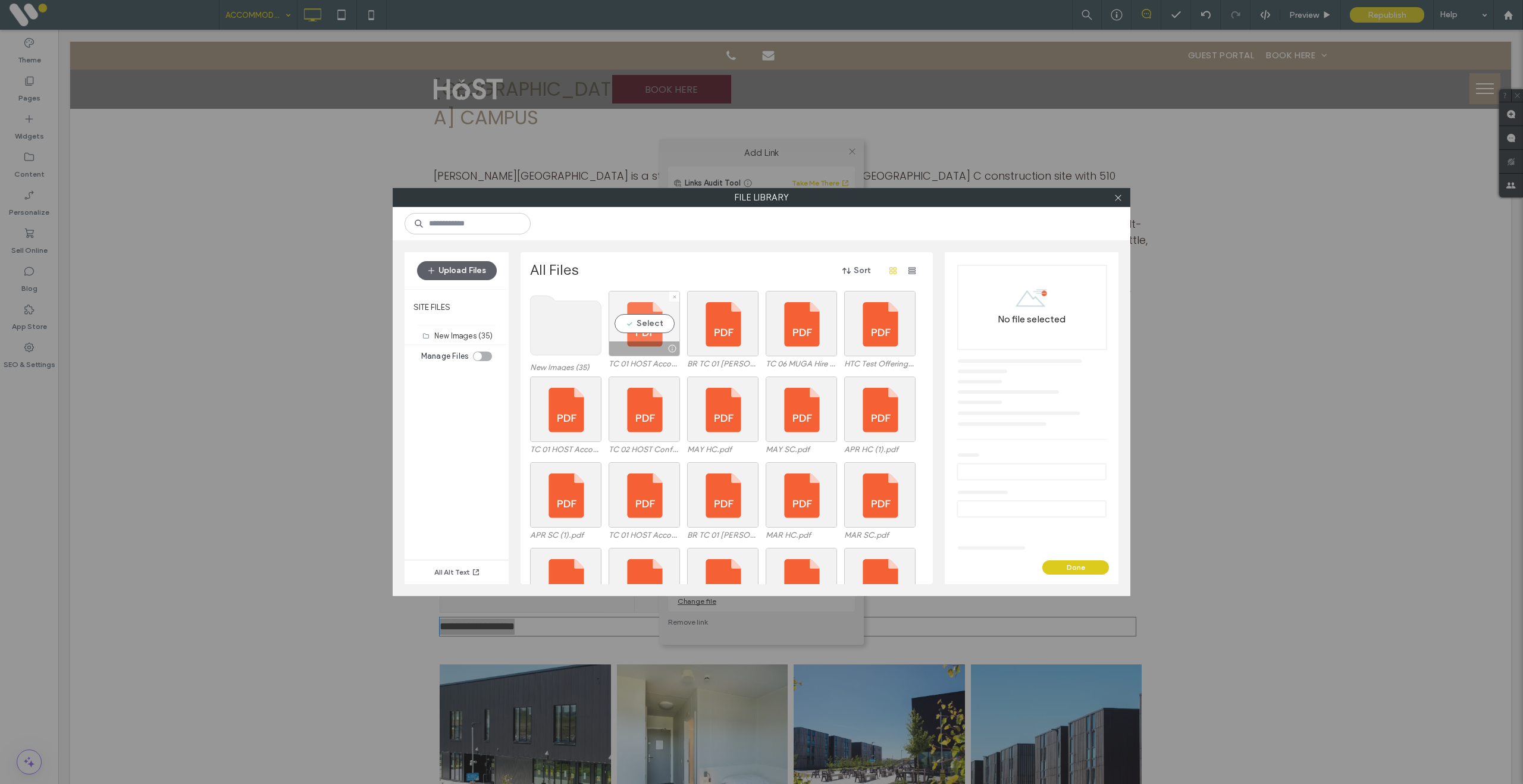
click at [646, 338] on div "Select" at bounding box center [644, 323] width 71 height 66
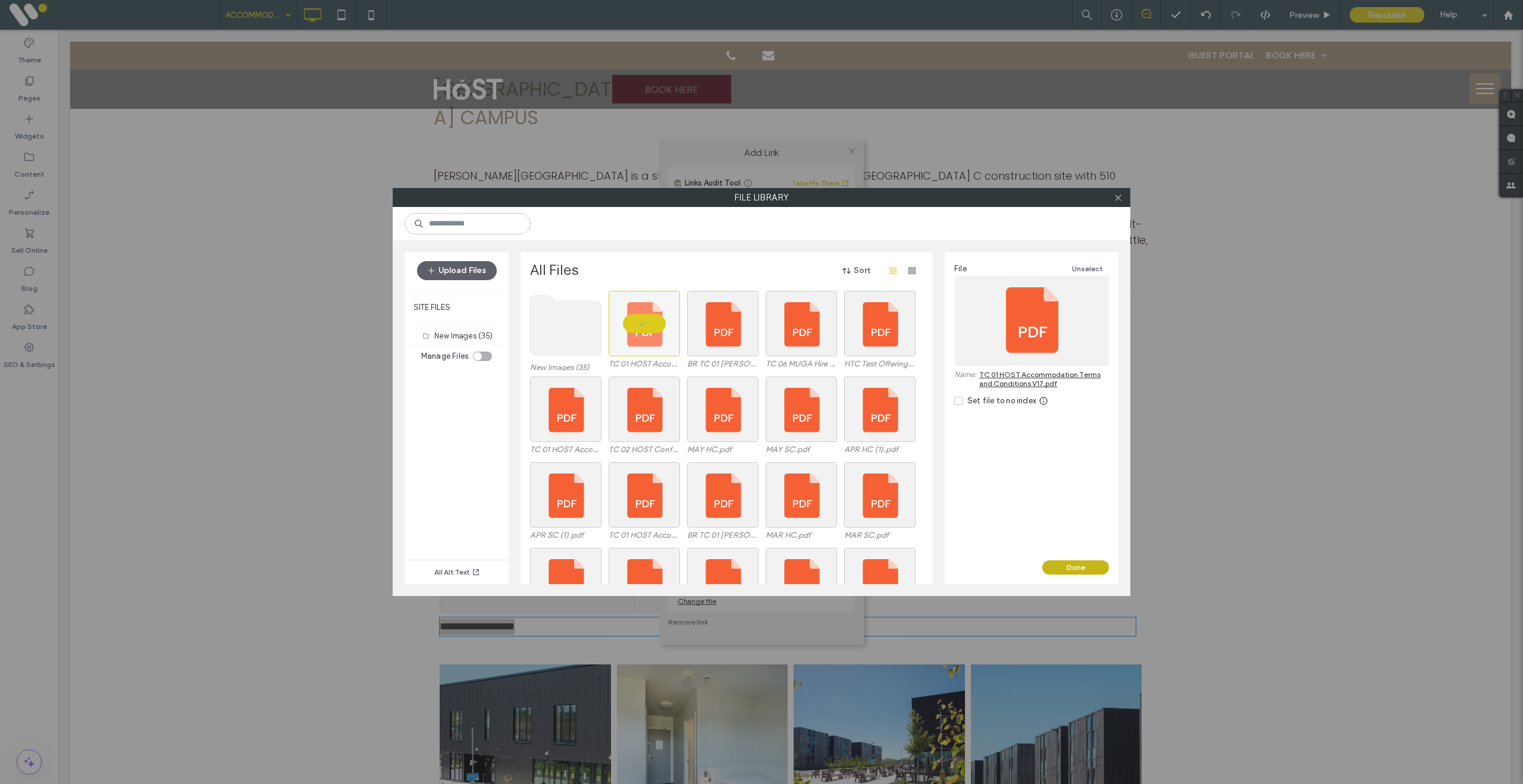
click at [1054, 565] on button "Done" at bounding box center [1075, 567] width 66 height 14
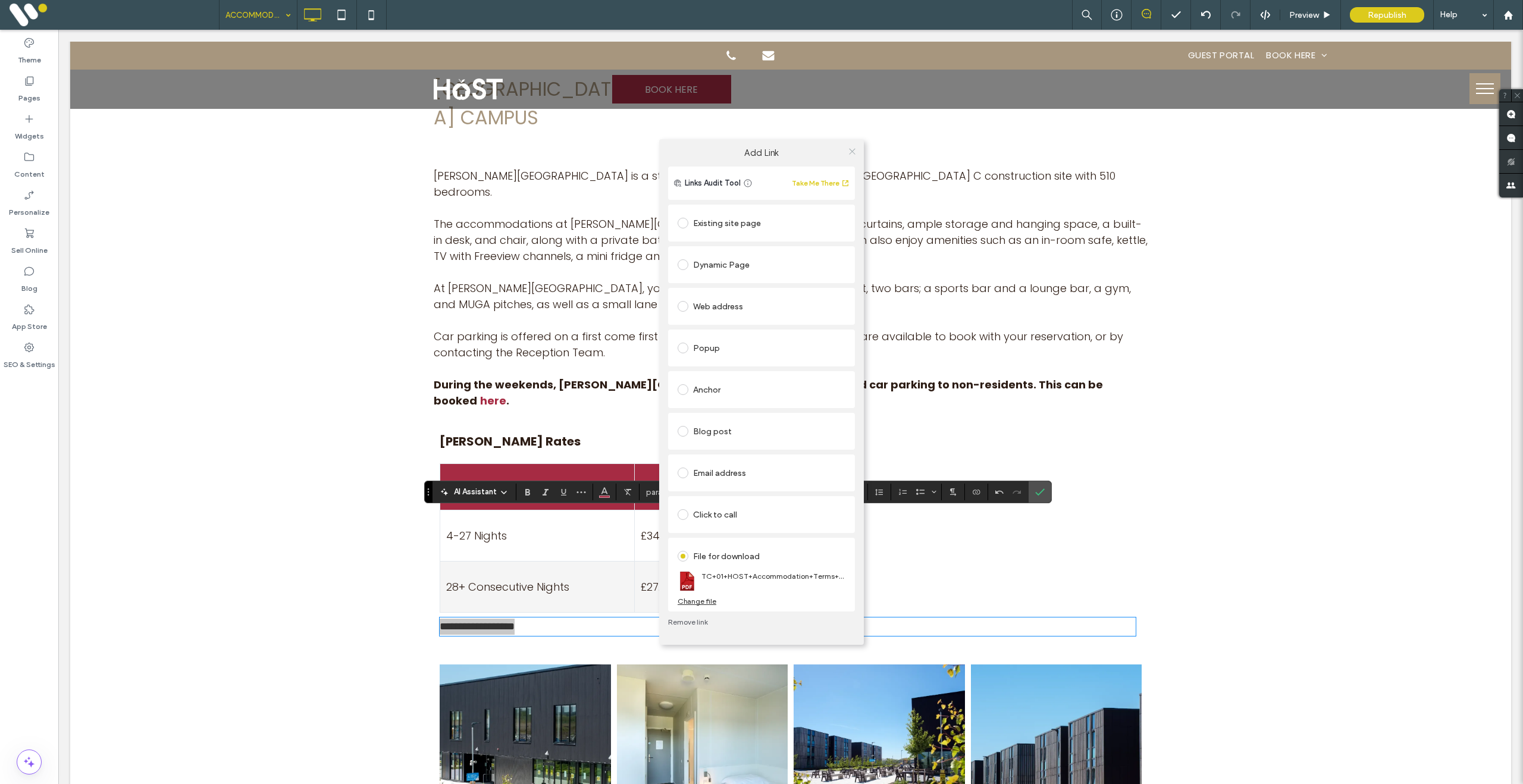
click at [853, 151] on icon at bounding box center [852, 151] width 9 height 9
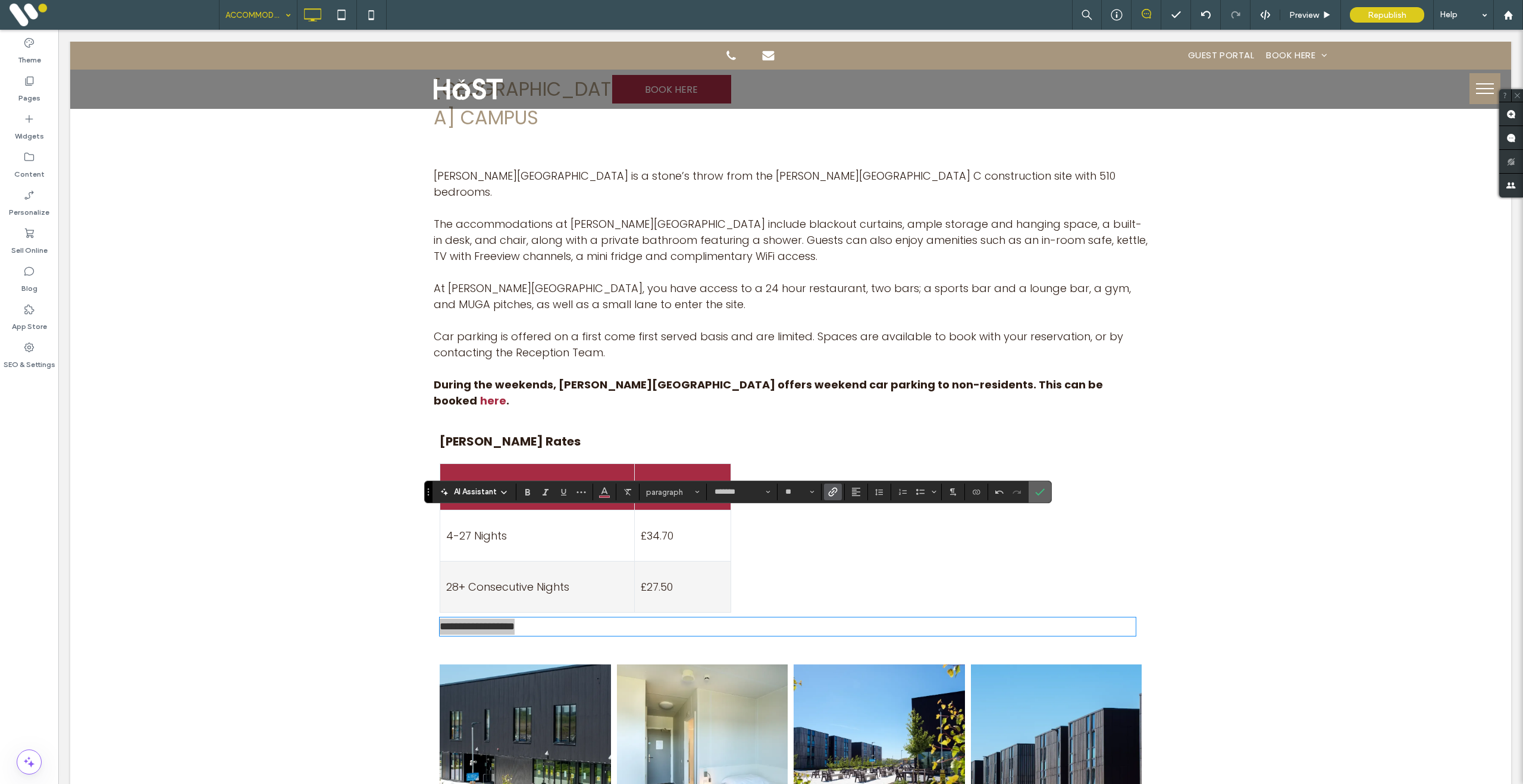
click at [1044, 491] on icon "Confirm" at bounding box center [1039, 492] width 9 height 9
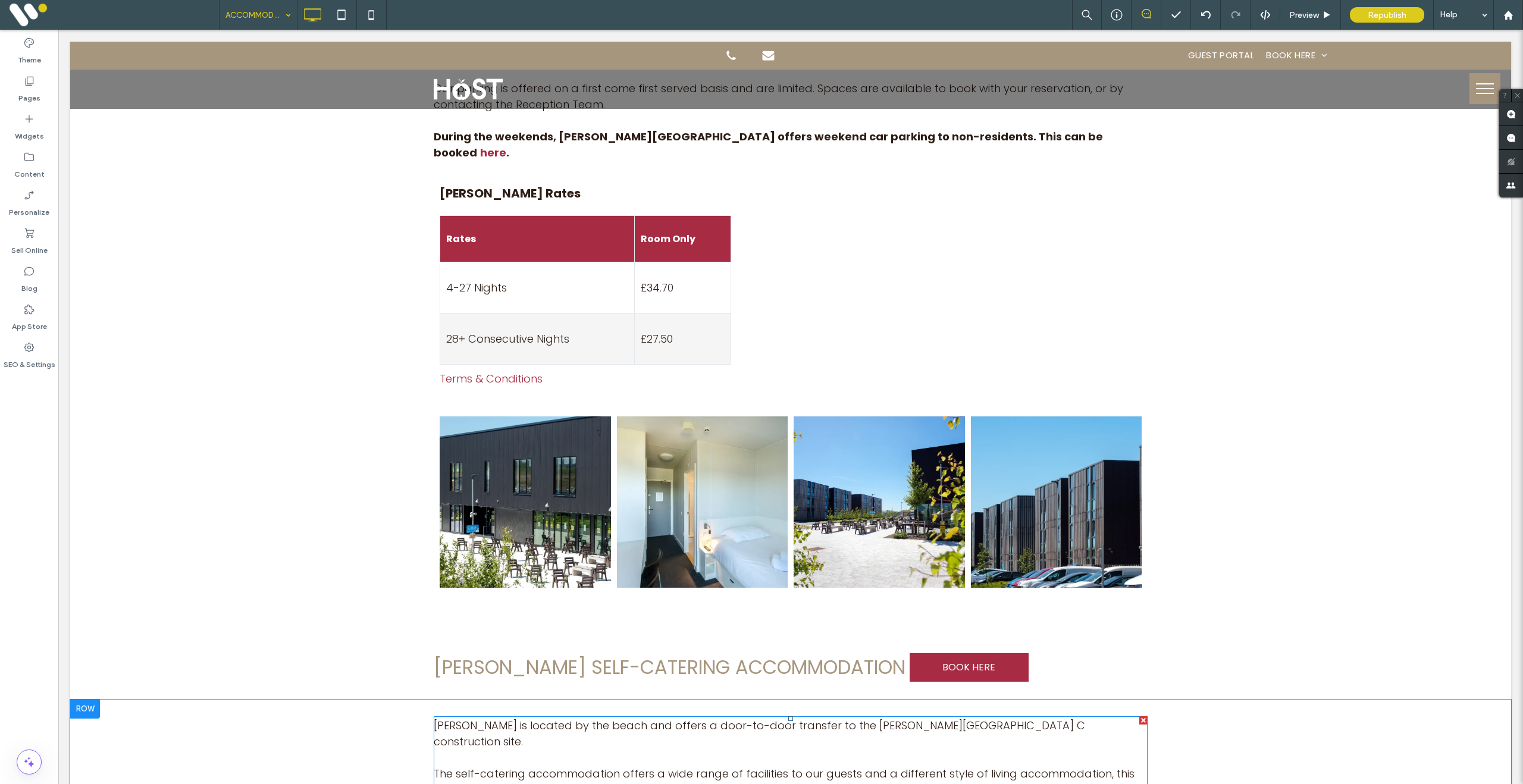
scroll to position [1807, 0]
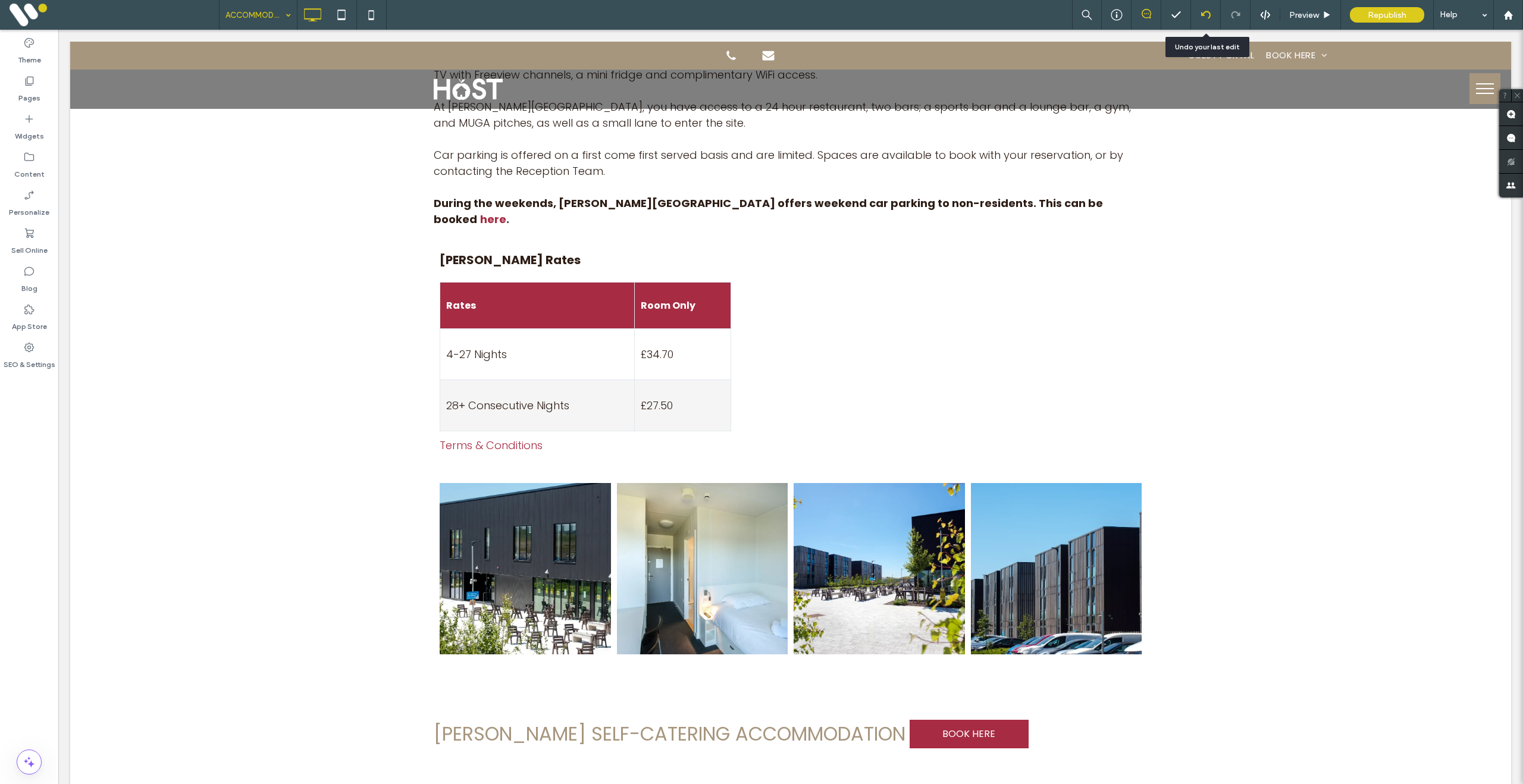
click at [1204, 16] on icon at bounding box center [1205, 14] width 9 height 9
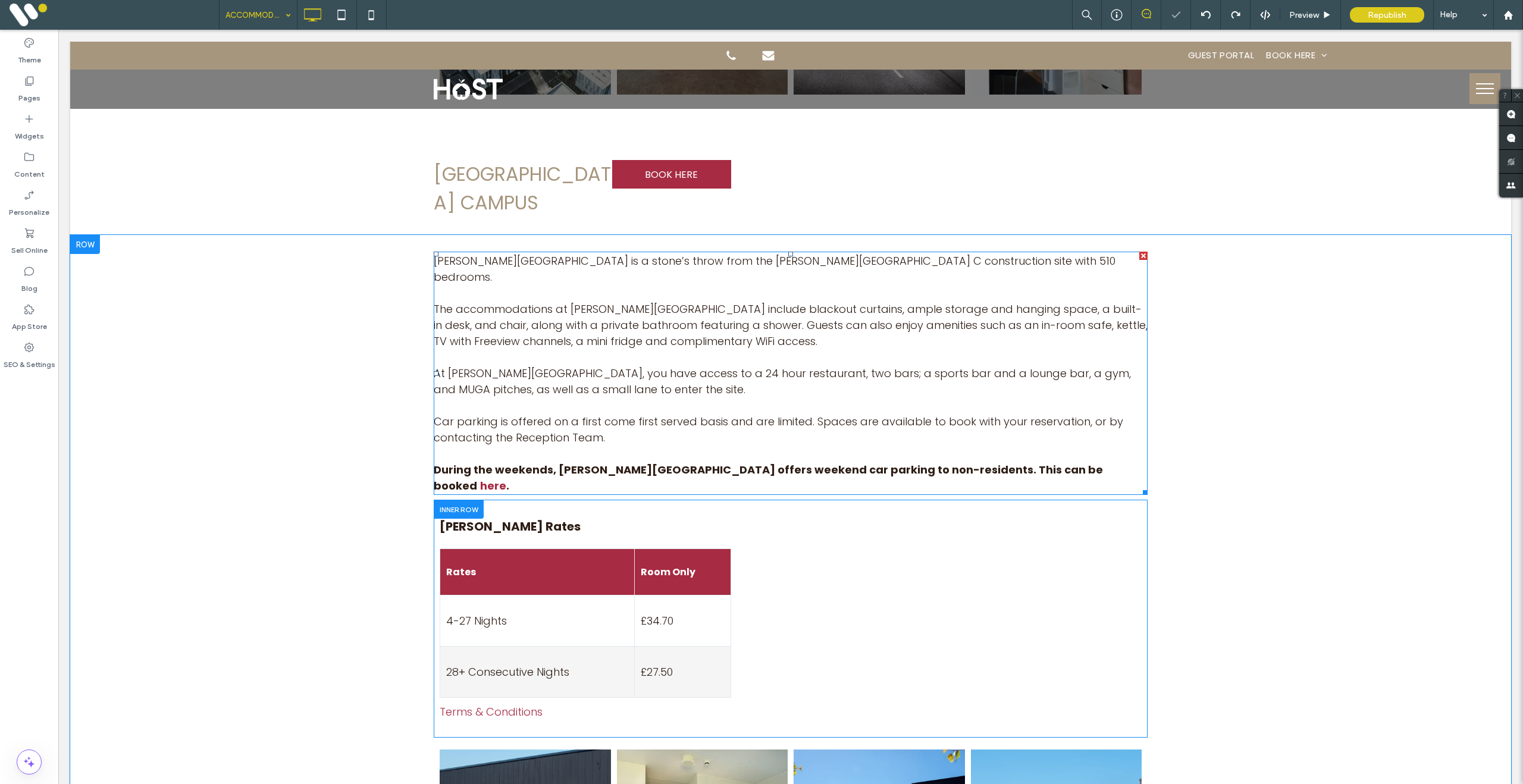
scroll to position [1612, 0]
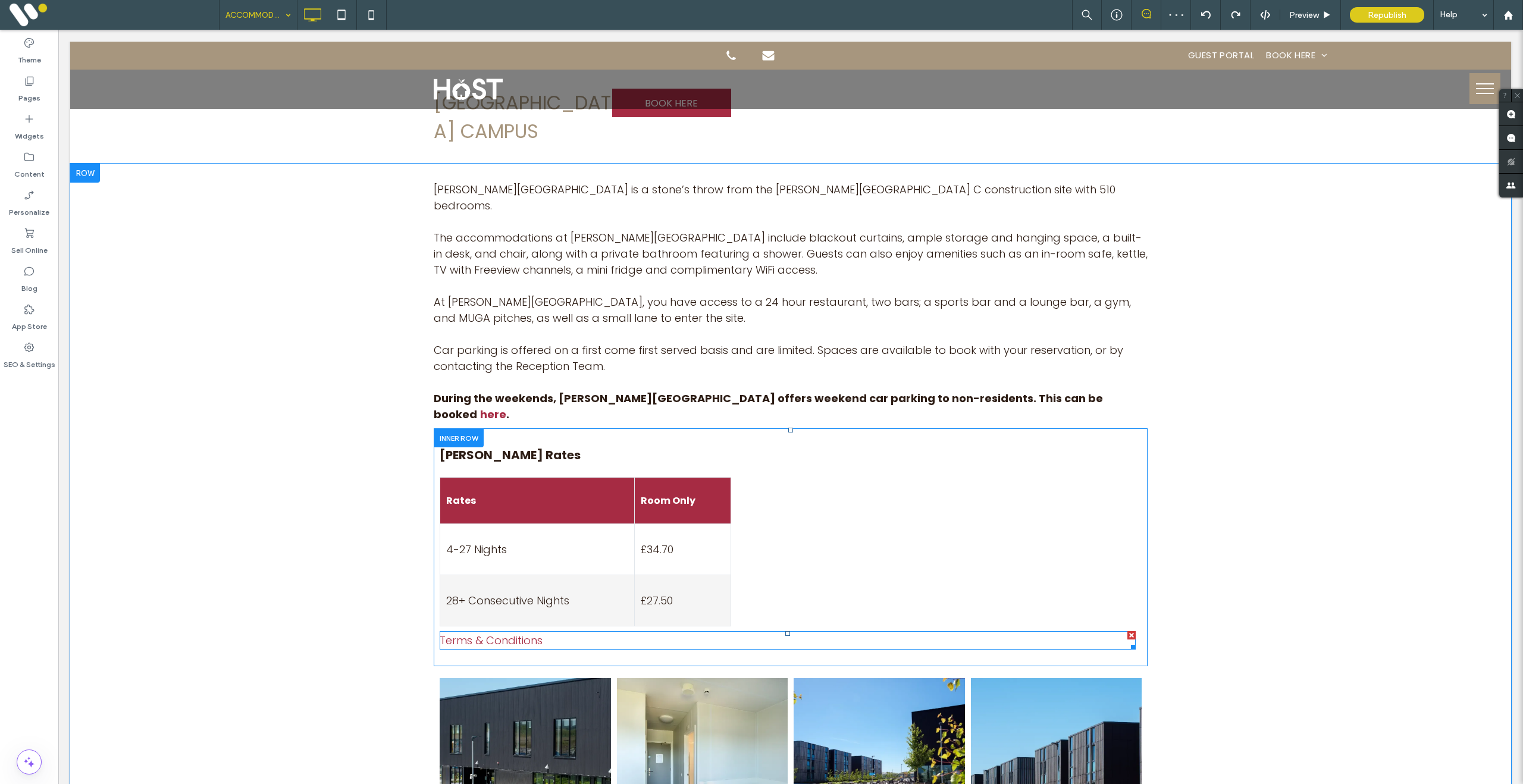
click at [506, 632] on link "Terms & Conditions" at bounding box center [491, 640] width 103 height 15
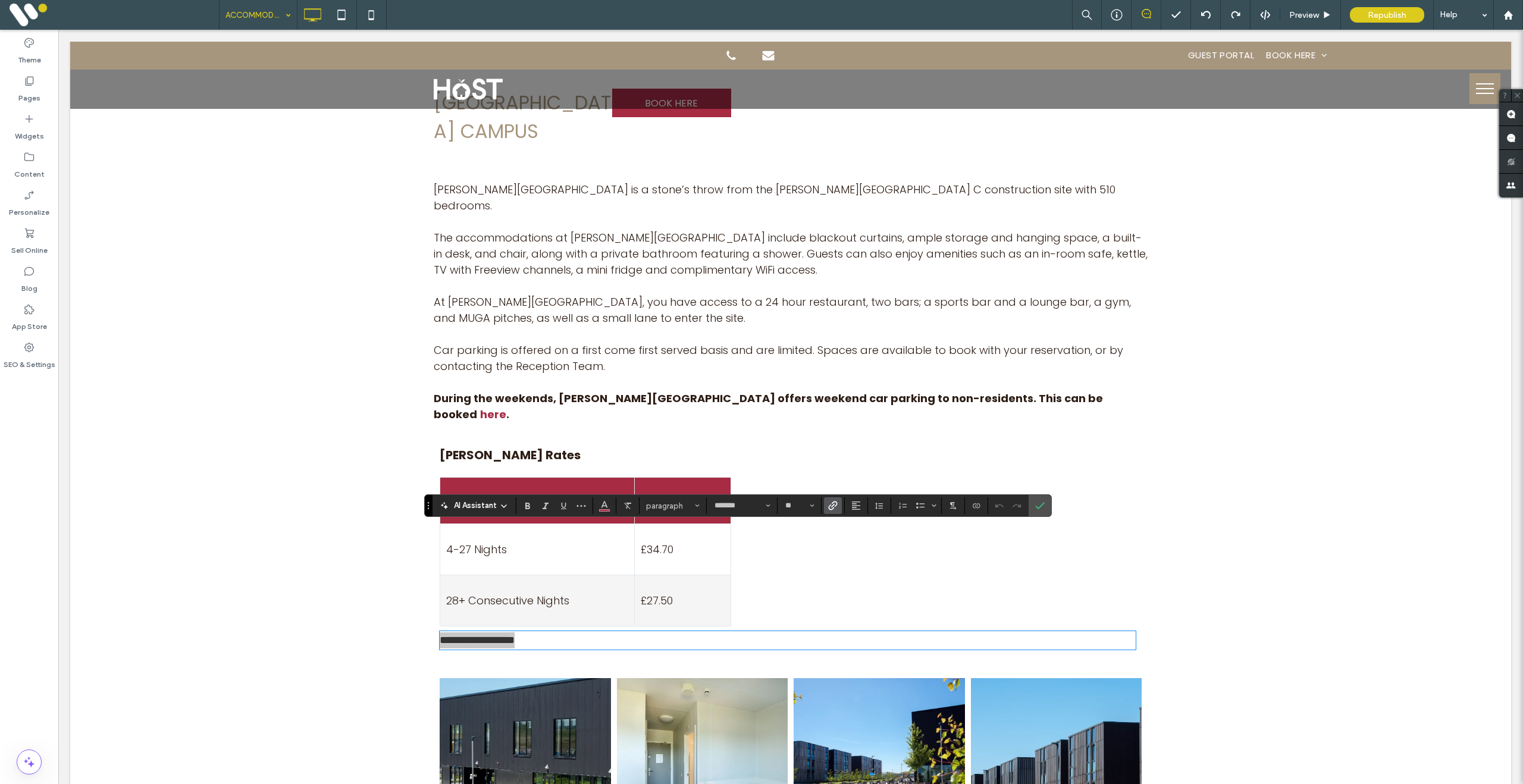
click at [838, 504] on icon "Link" at bounding box center [833, 505] width 9 height 9
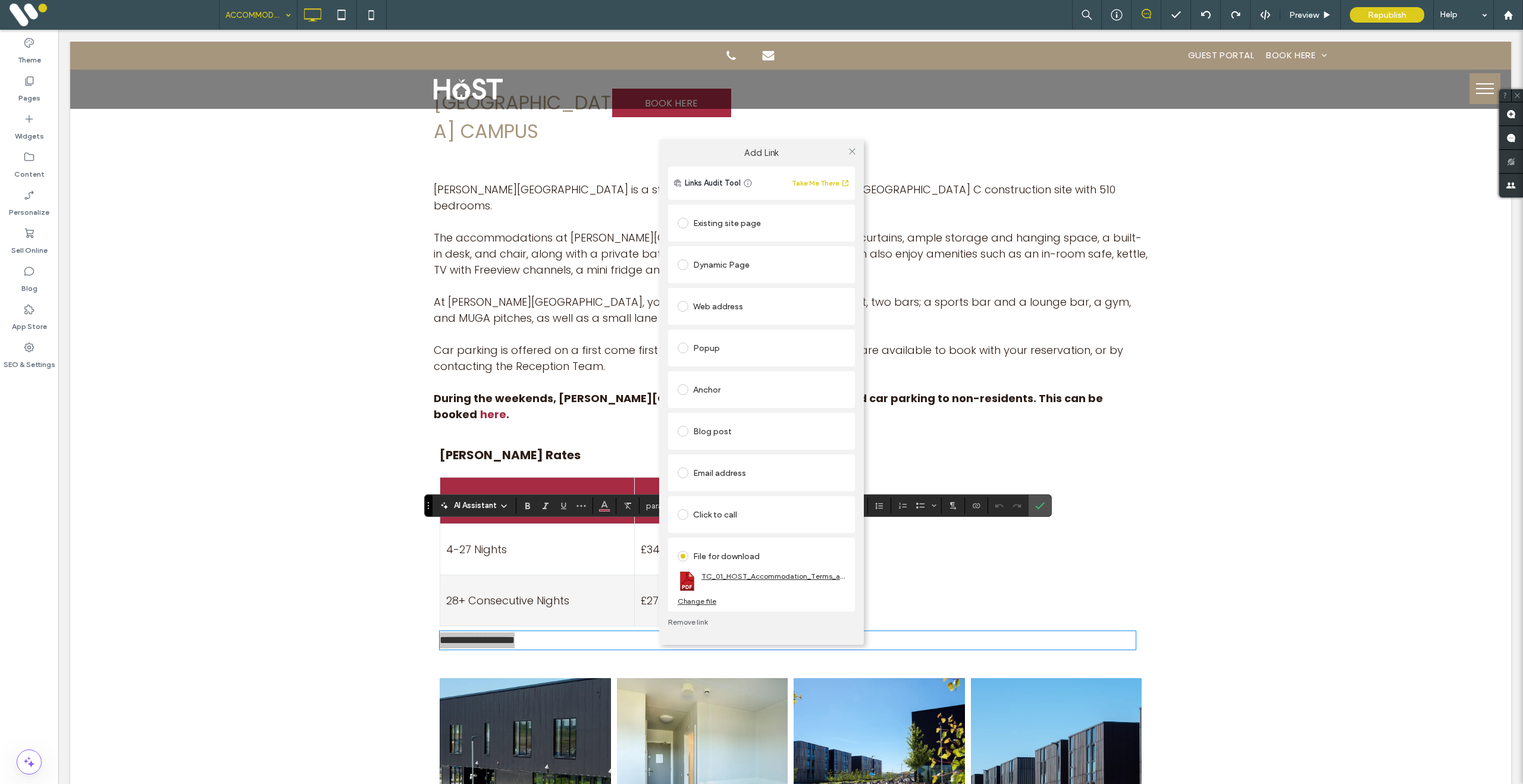
click at [793, 573] on link "TC_01_HOST_Accommodation_Terms_and_Conditions_V16.pdf" at bounding box center [773, 576] width 144 height 9
click at [850, 151] on icon at bounding box center [852, 151] width 9 height 9
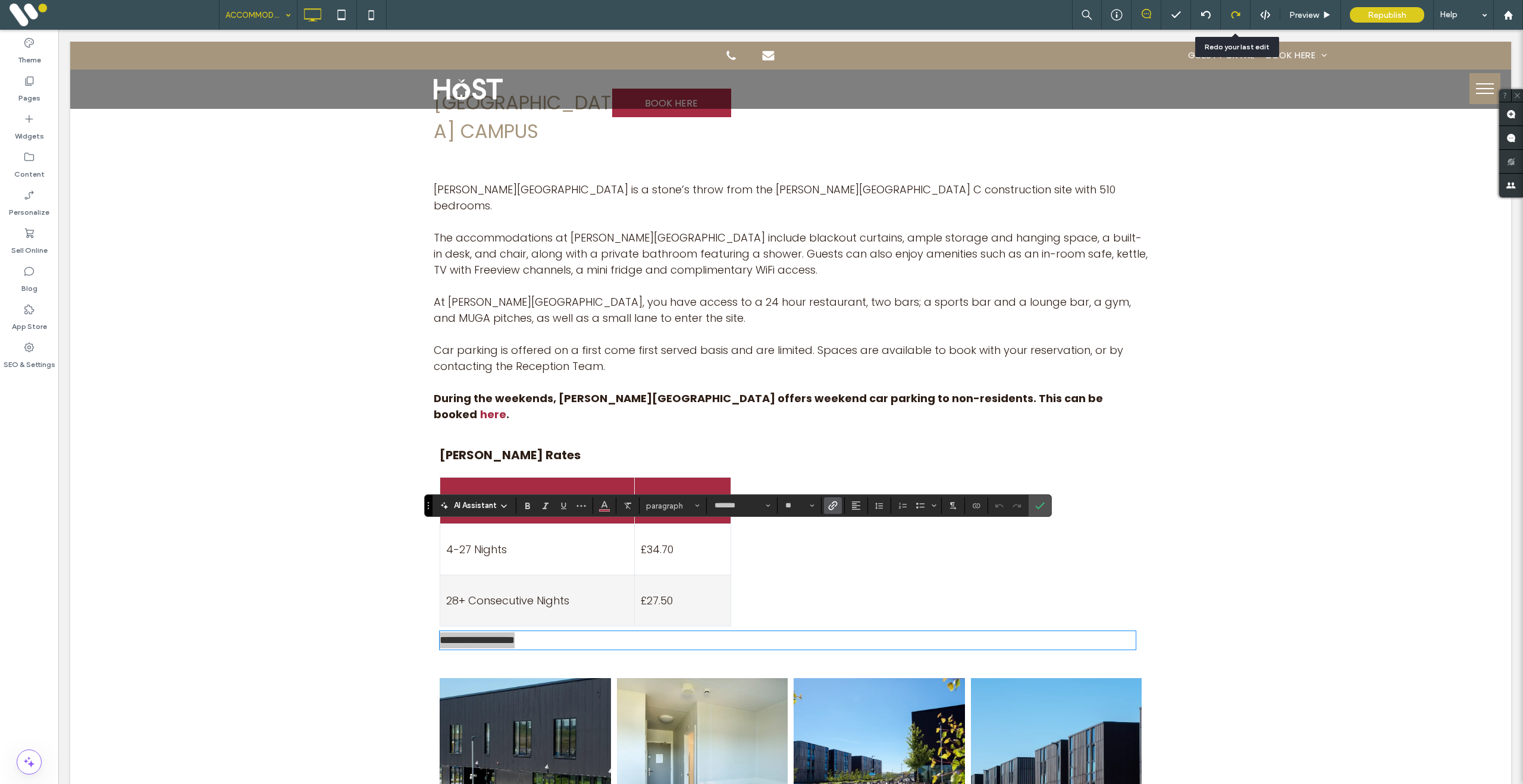
click at [1241, 13] on div at bounding box center [1235, 14] width 29 height 9
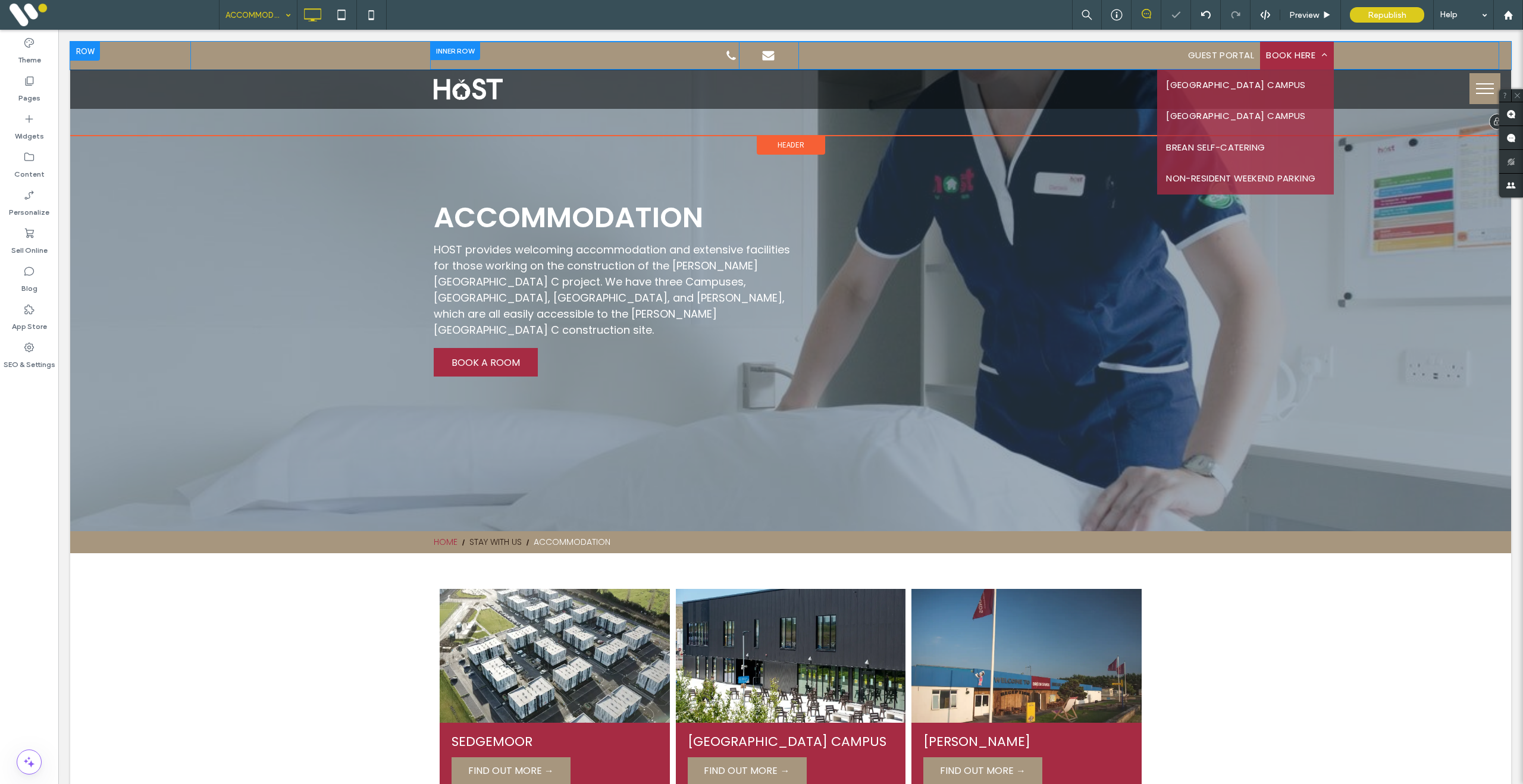
scroll to position [0, 0]
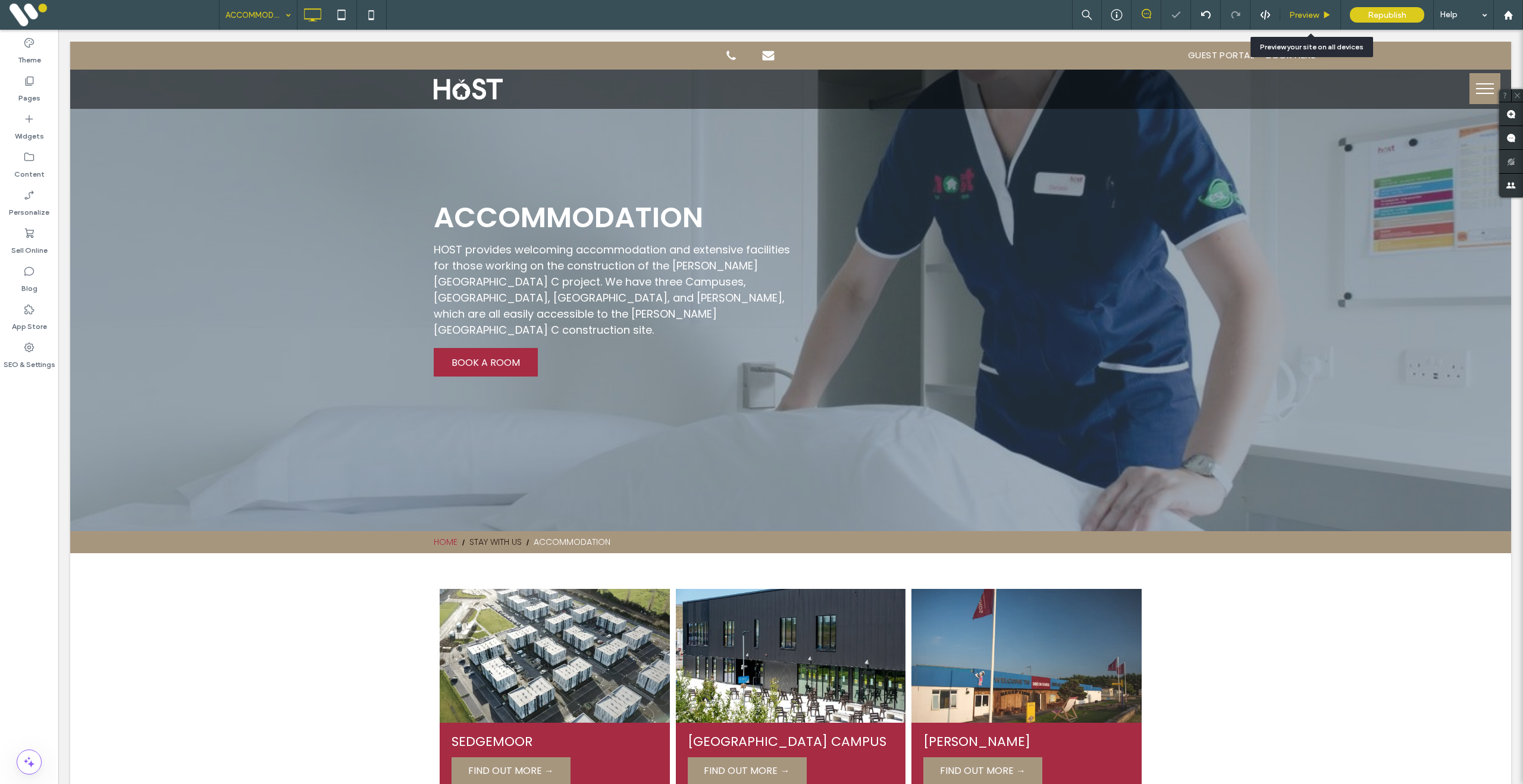
click at [1311, 14] on span "Preview" at bounding box center [1303, 15] width 30 height 10
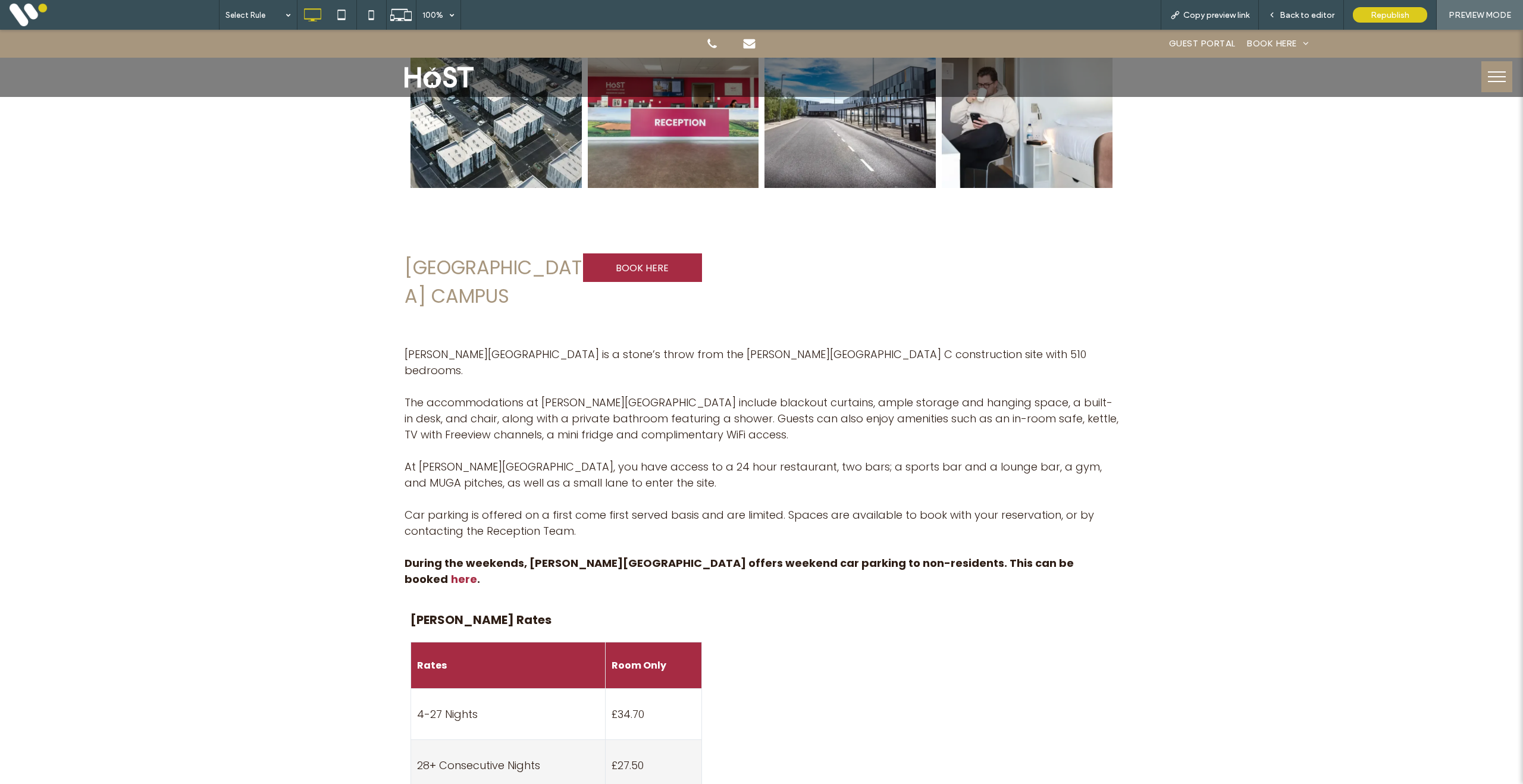
scroll to position [1445, 0]
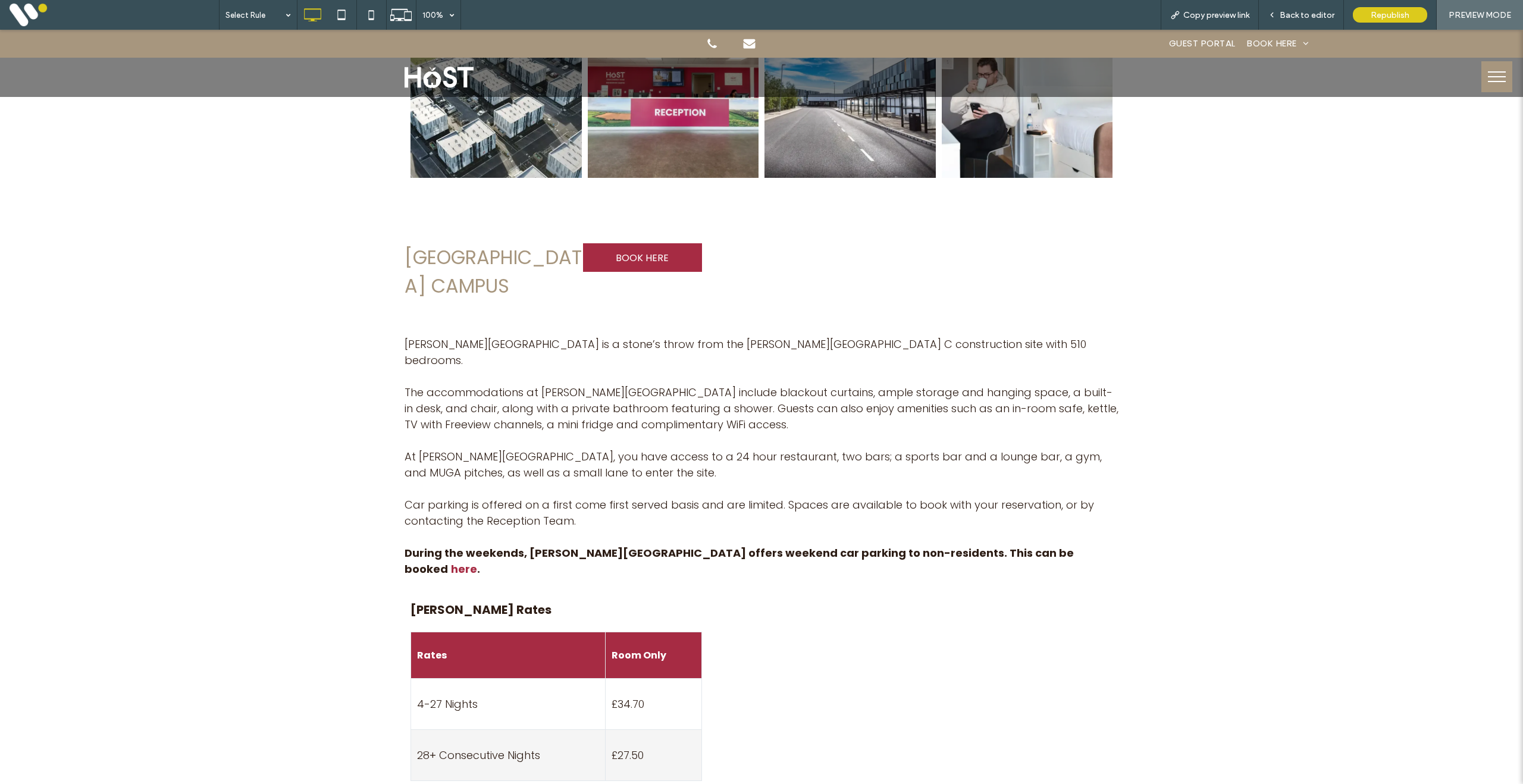
click at [484, 783] on link "Terms & Conditions" at bounding box center [461, 795] width 103 height 15
click at [490, 783] on link "Terms & Conditions" at bounding box center [461, 795] width 103 height 15
click at [577, 707] on div "Open link in new tab" at bounding box center [608, 711] width 149 height 12
click at [1325, 19] on span "Back to editor" at bounding box center [1307, 15] width 55 height 10
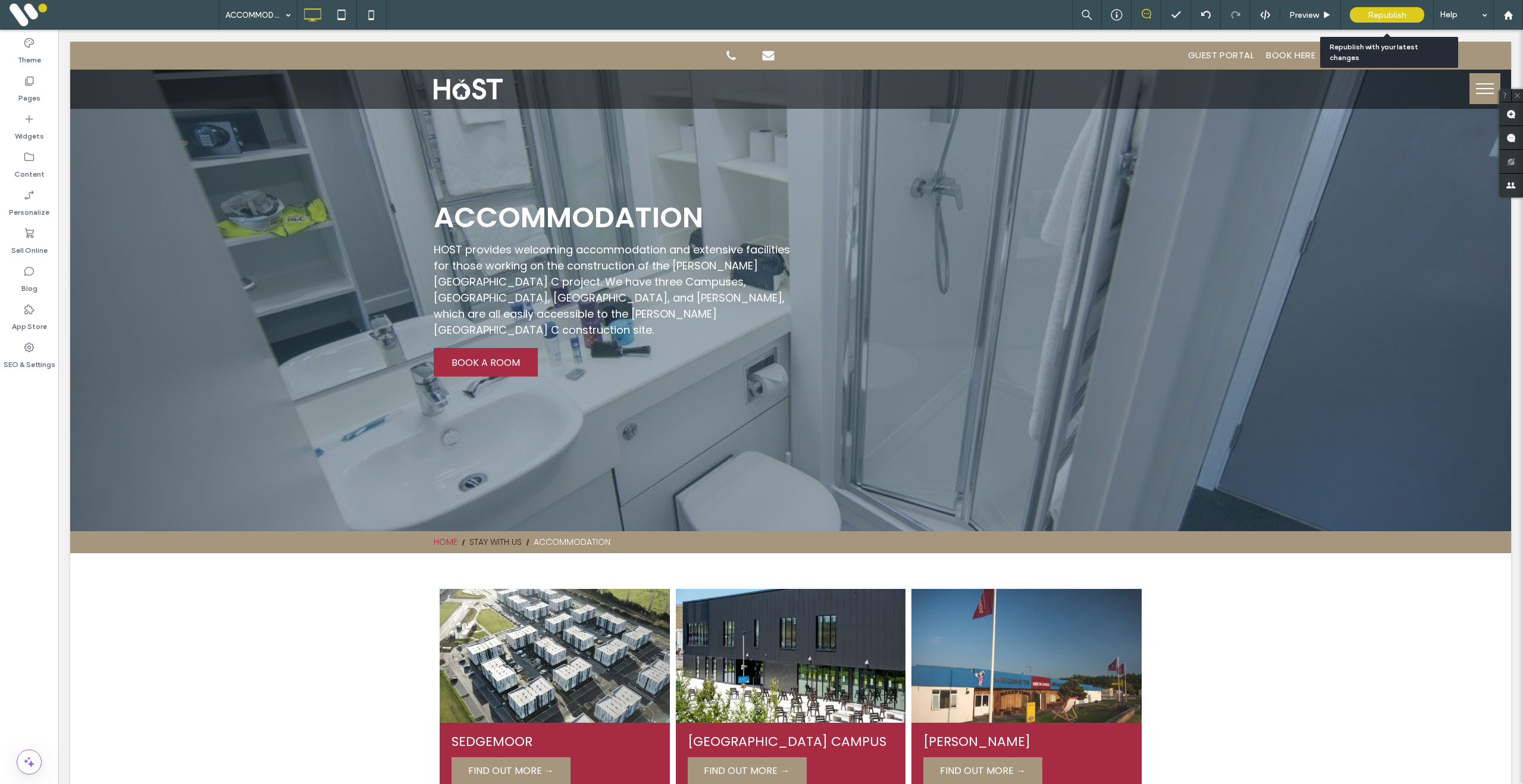
click at [1379, 13] on span "Republish" at bounding box center [1387, 15] width 39 height 10
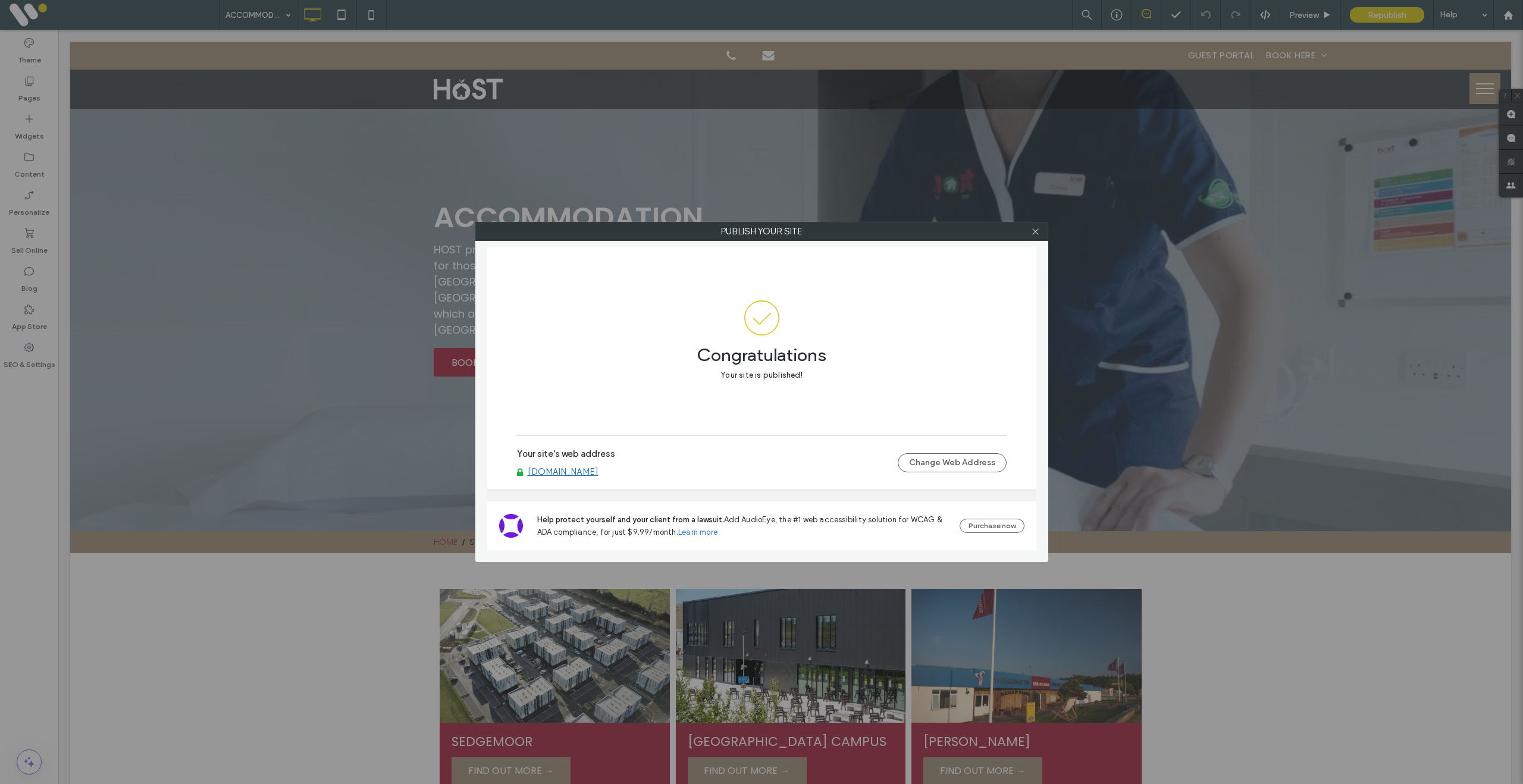
click at [1038, 234] on icon at bounding box center [1035, 232] width 9 height 9
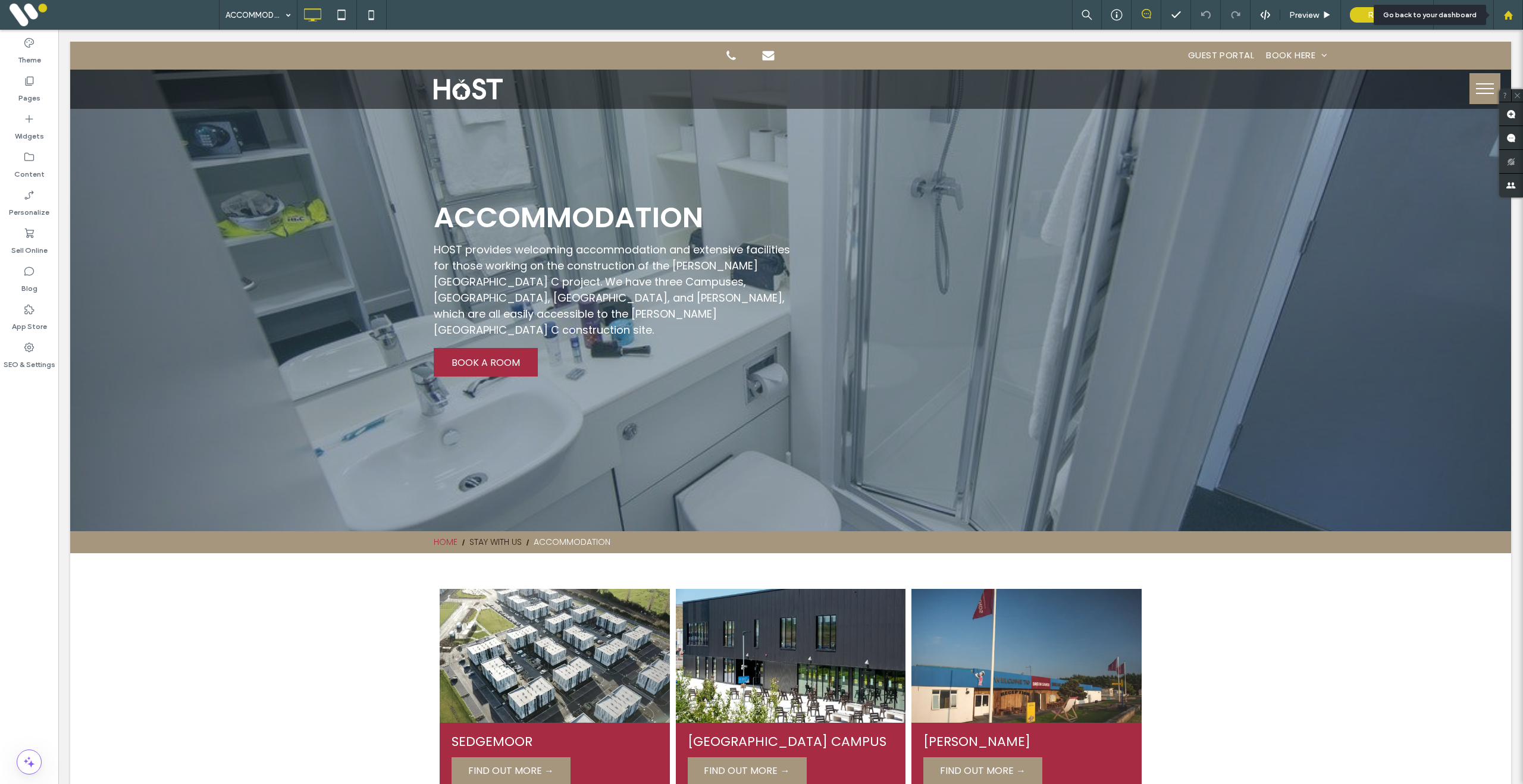
click at [1514, 12] on div at bounding box center [1508, 15] width 29 height 10
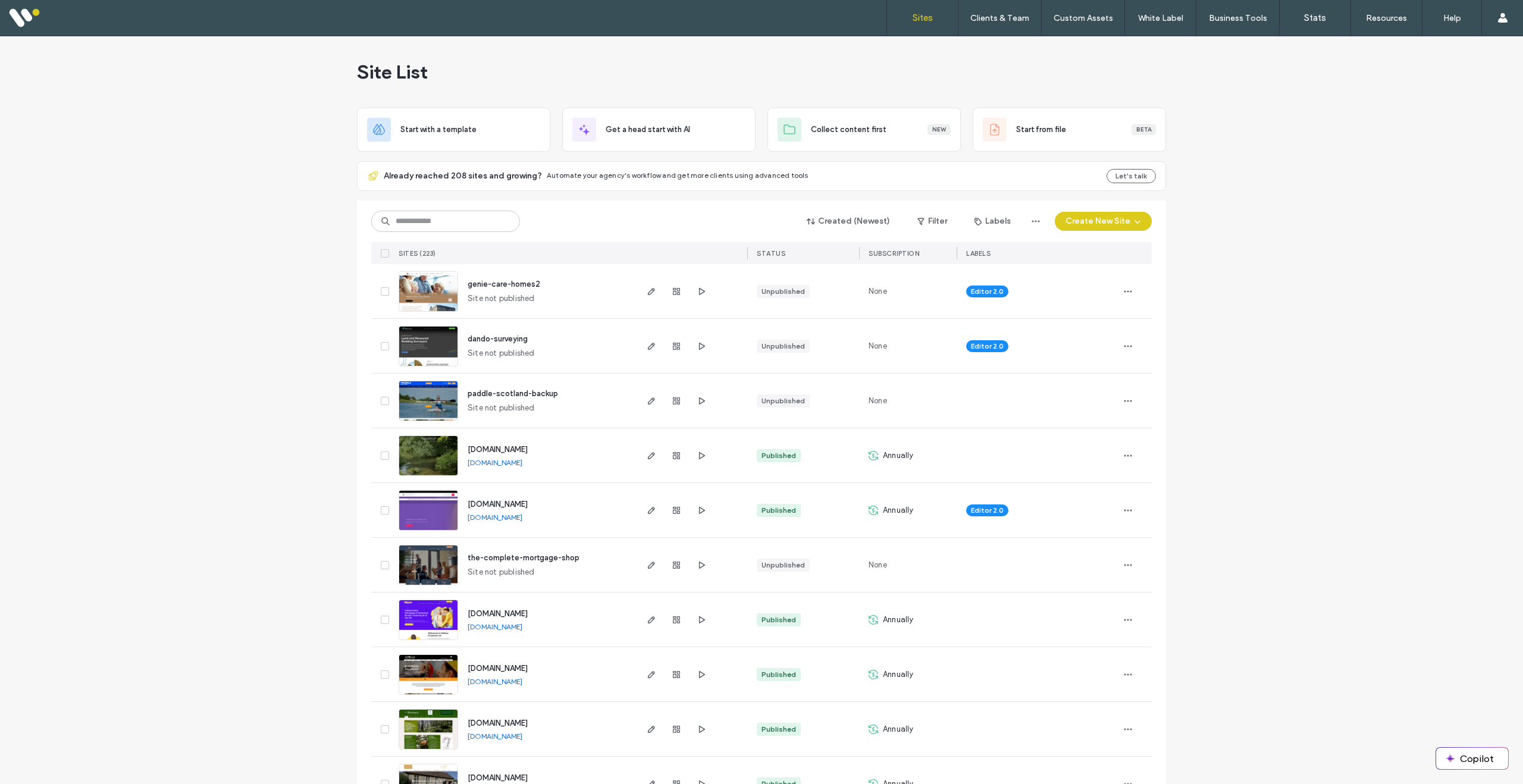
scroll to position [1, 0]
click at [471, 214] on input at bounding box center [446, 221] width 149 height 22
type input "****"
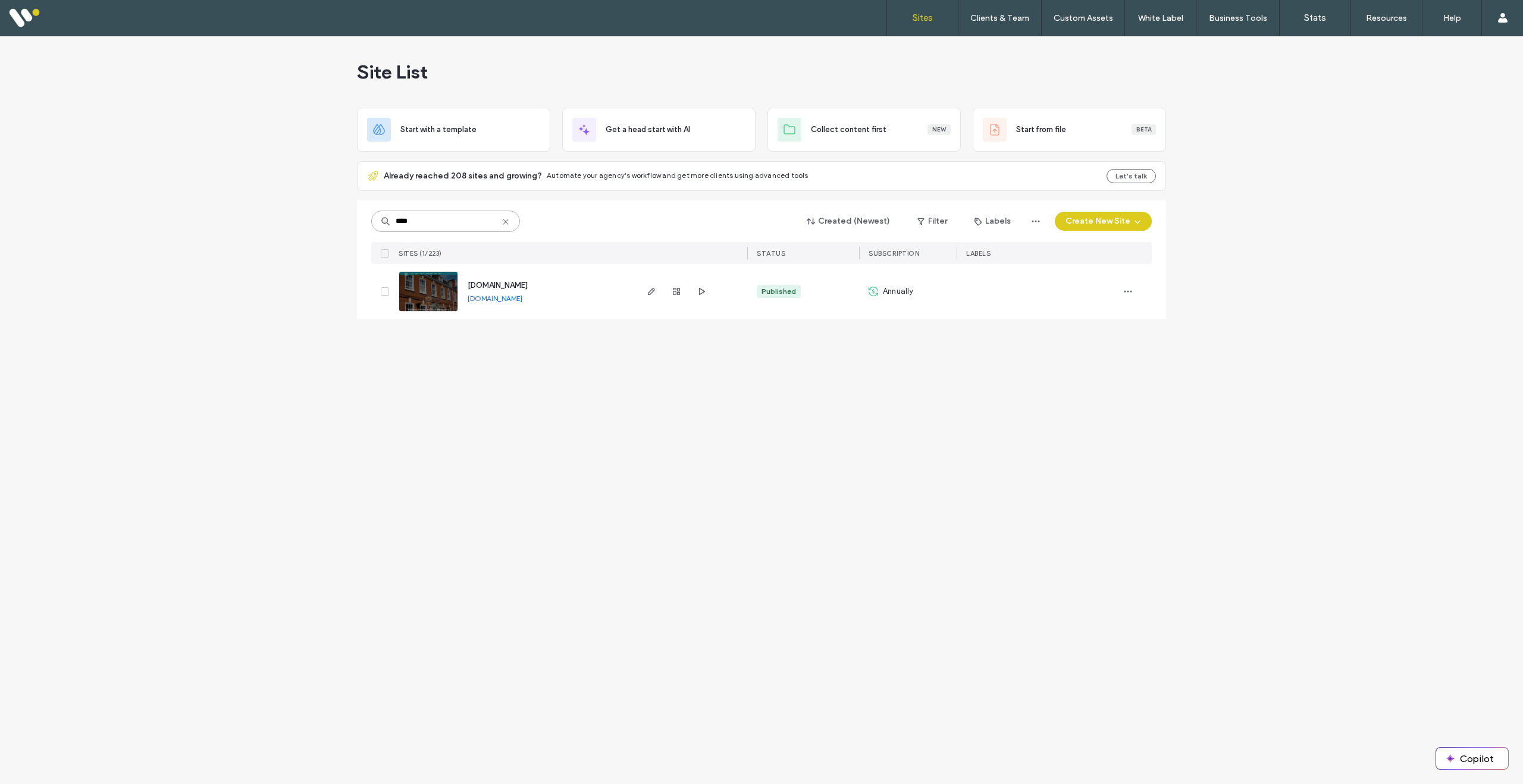
scroll to position [0, 0]
click at [680, 293] on use "button" at bounding box center [677, 292] width 7 height 7
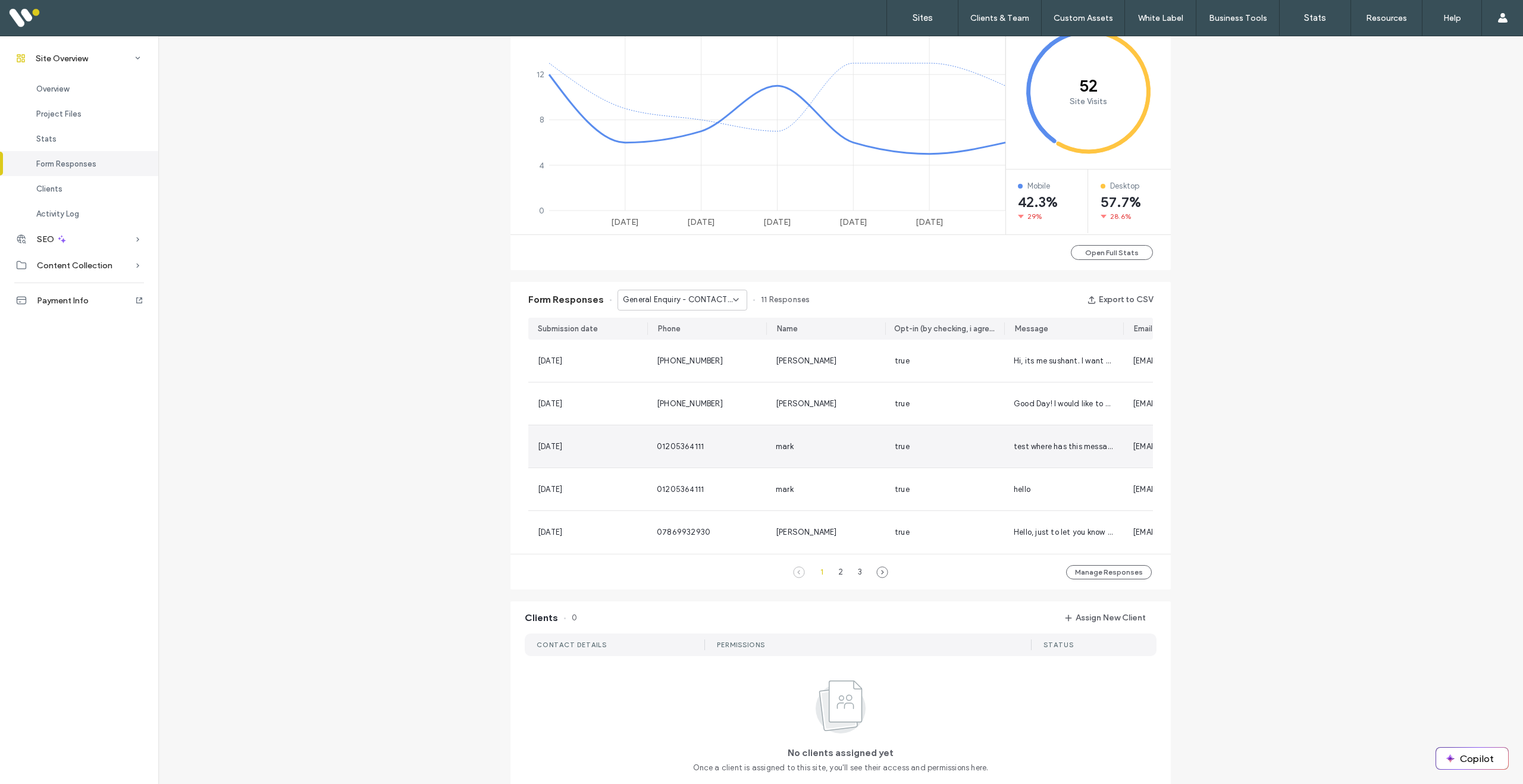
scroll to position [541, 0]
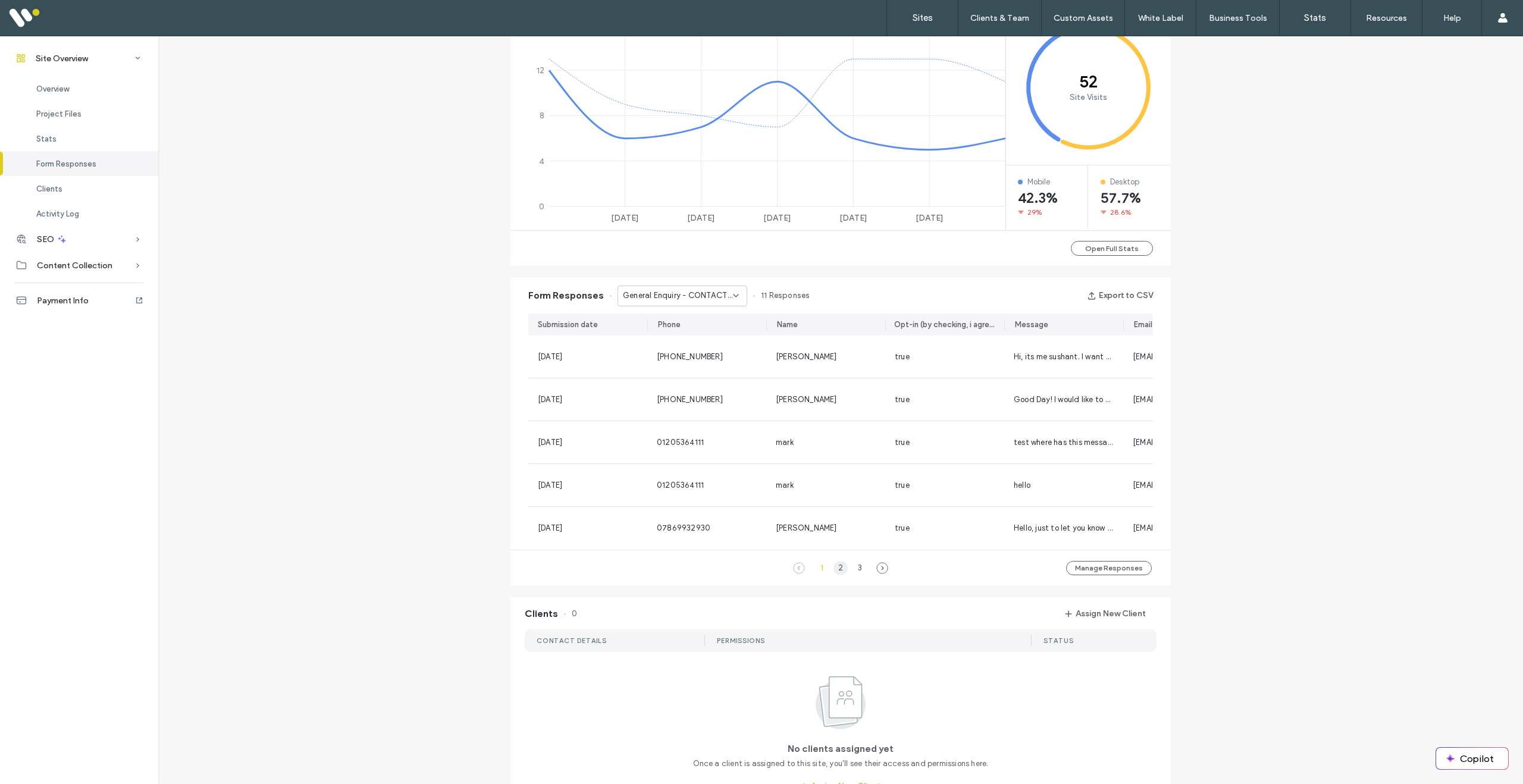
click at [838, 570] on div "2" at bounding box center [841, 568] width 14 height 14
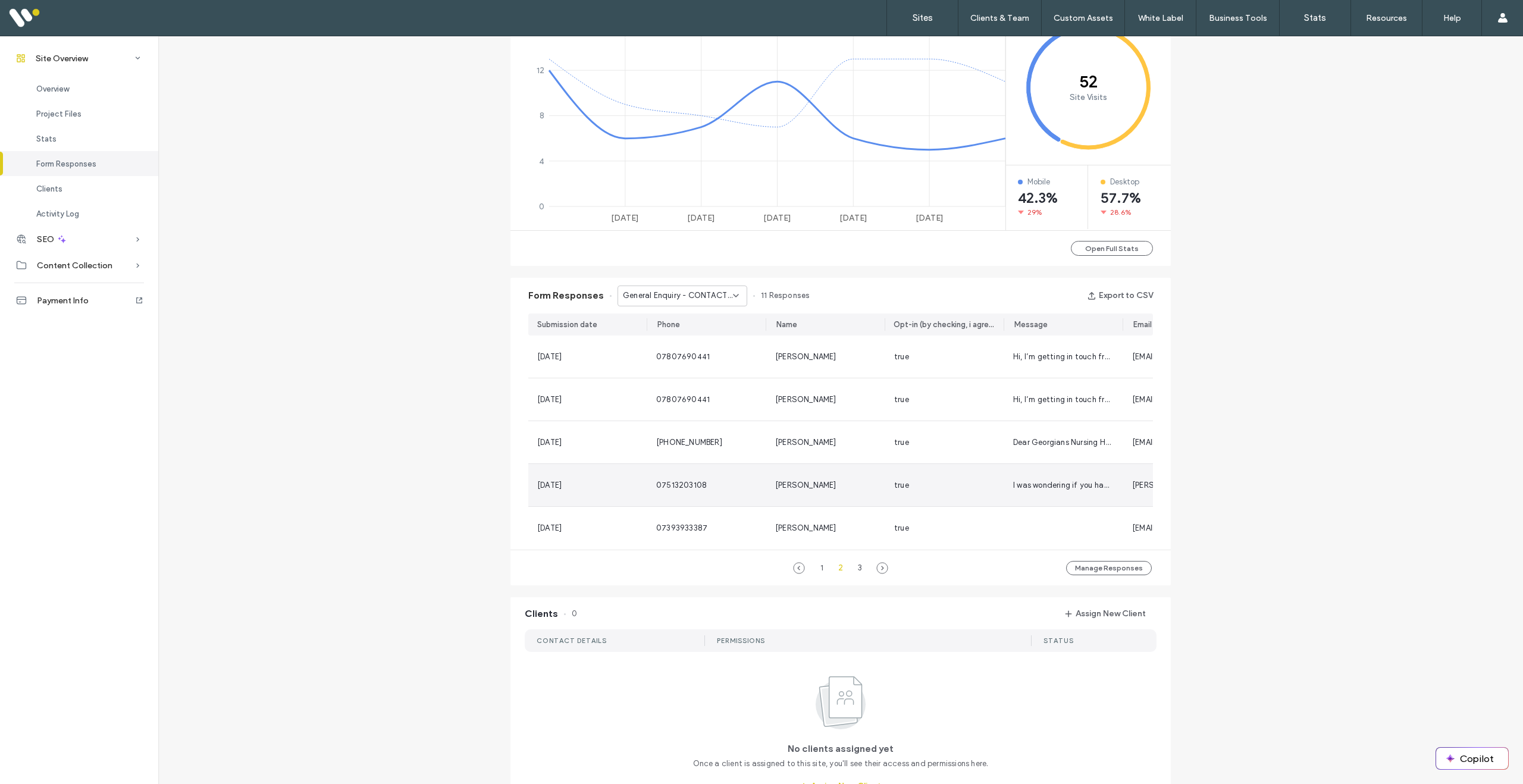
scroll to position [0, 0]
click at [854, 575] on div "3" at bounding box center [859, 568] width 14 height 14
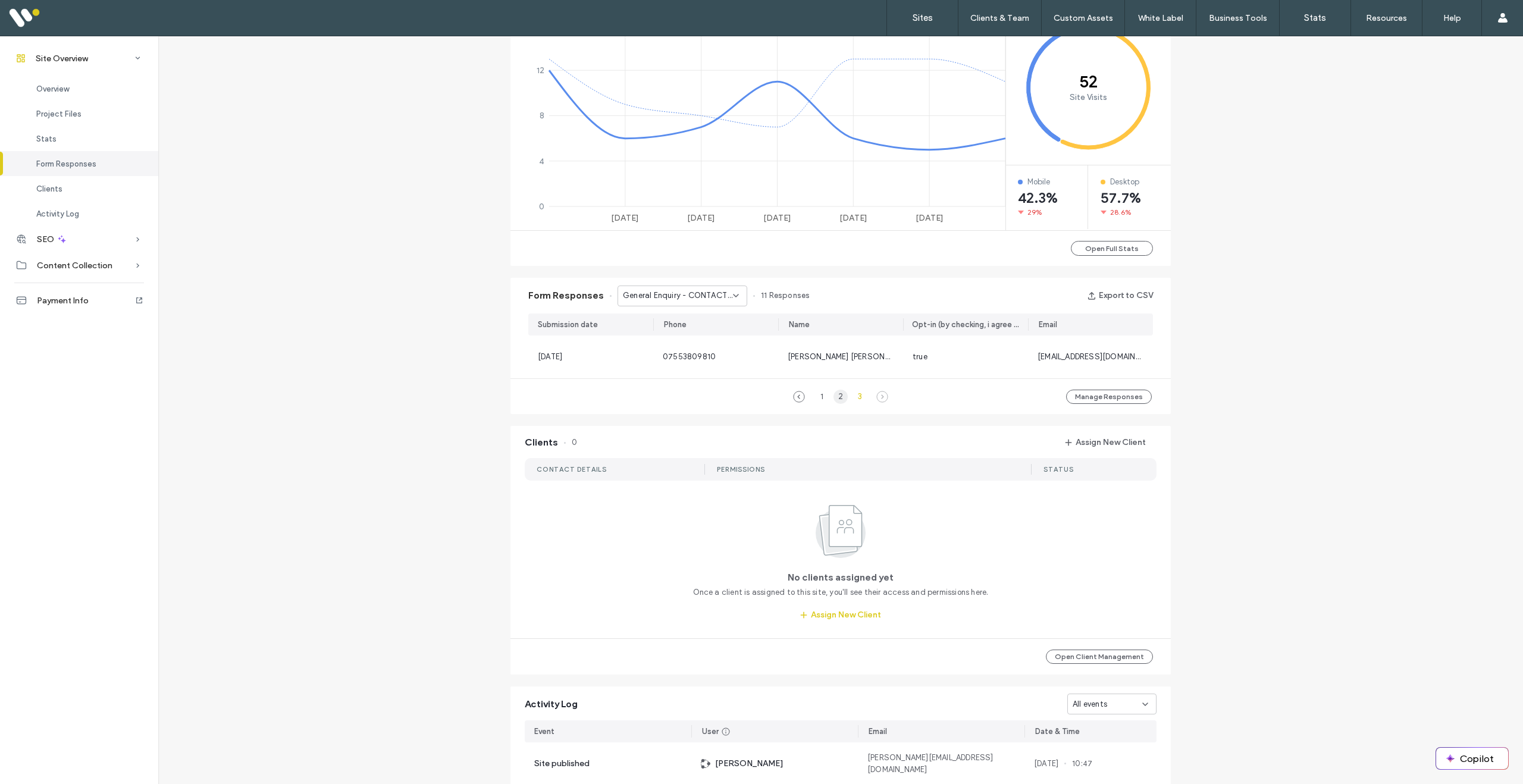
click at [836, 397] on div "2" at bounding box center [841, 397] width 14 height 14
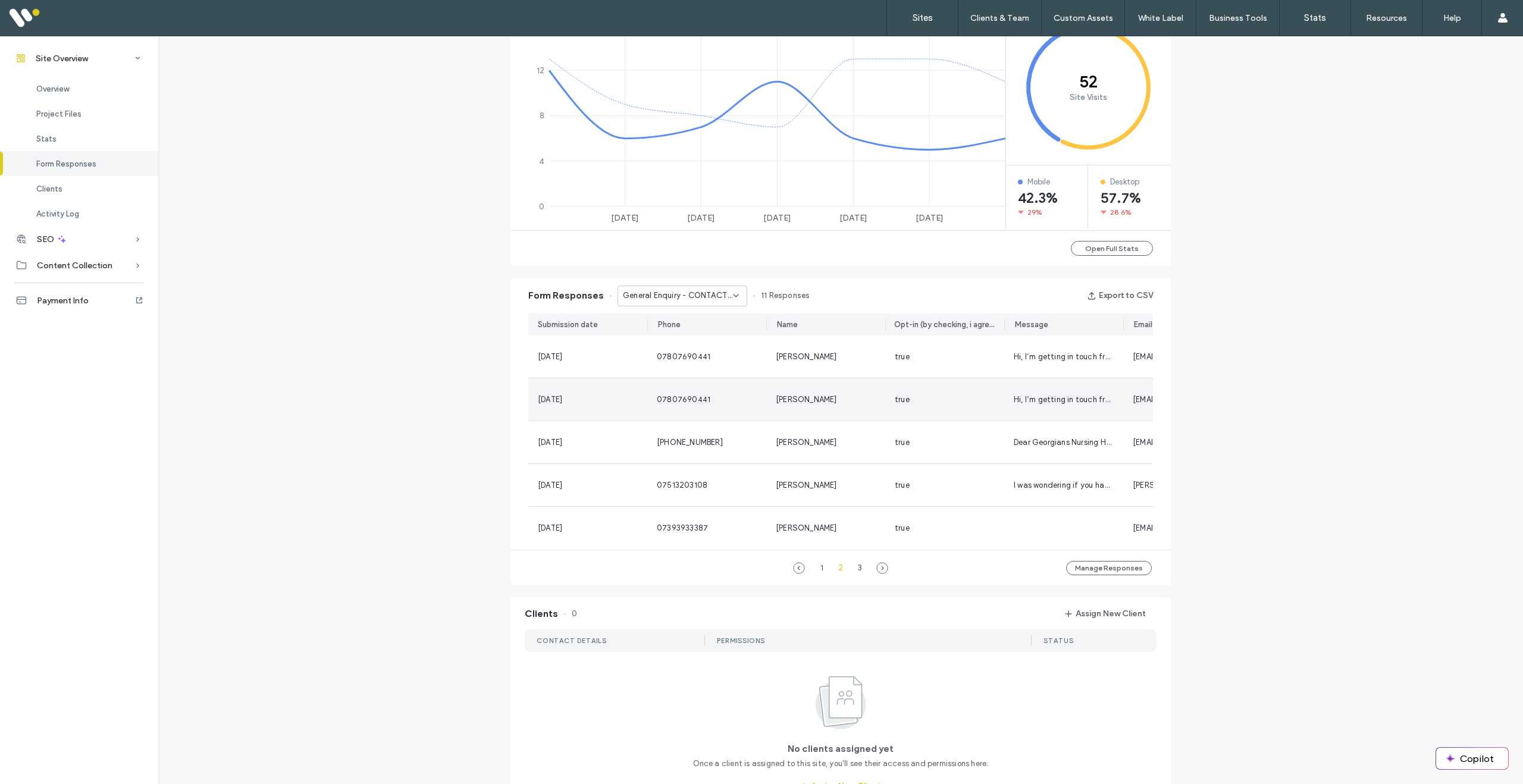
scroll to position [0, 9]
click at [816, 572] on div "1" at bounding box center [822, 568] width 14 height 14
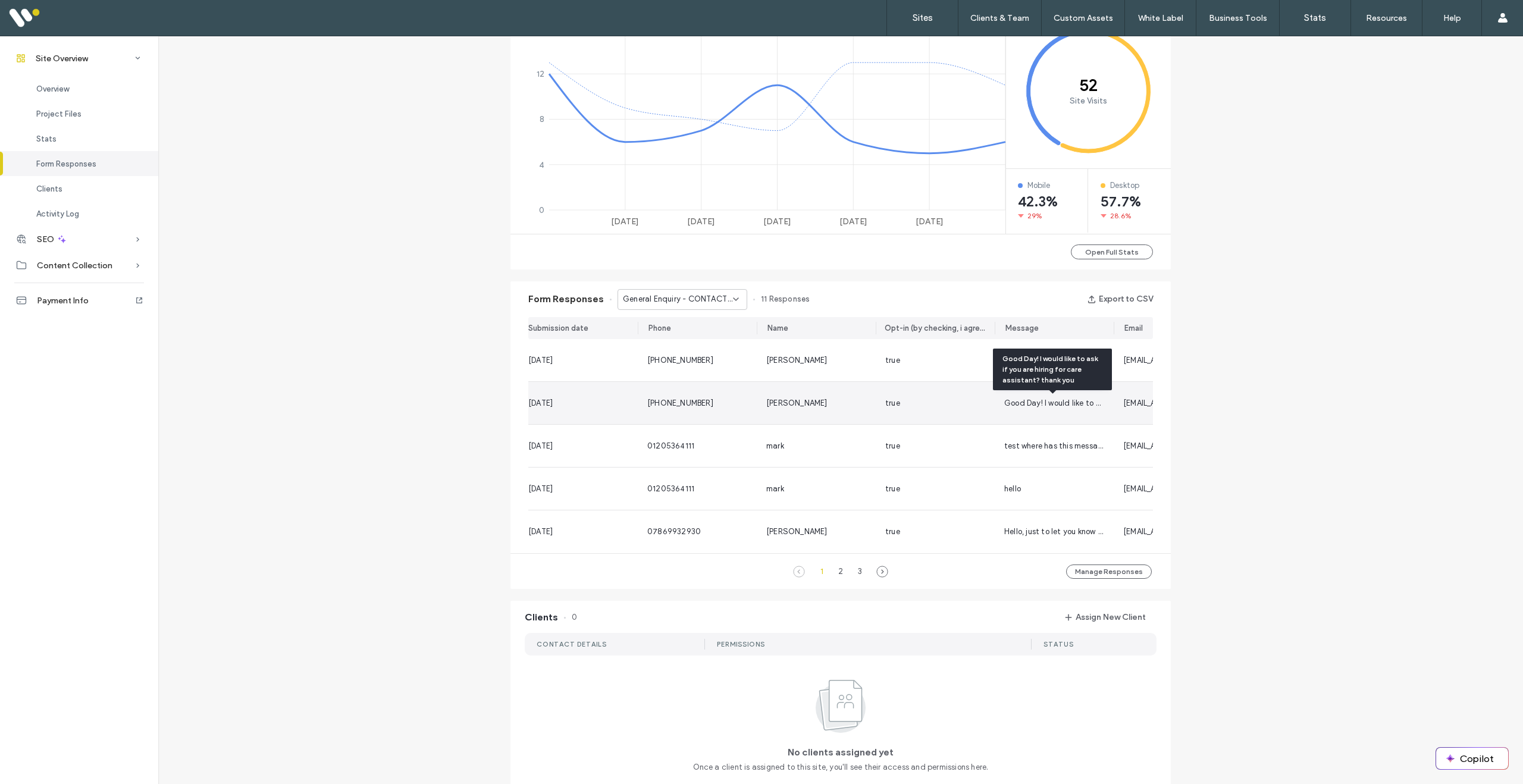
scroll to position [0, 7]
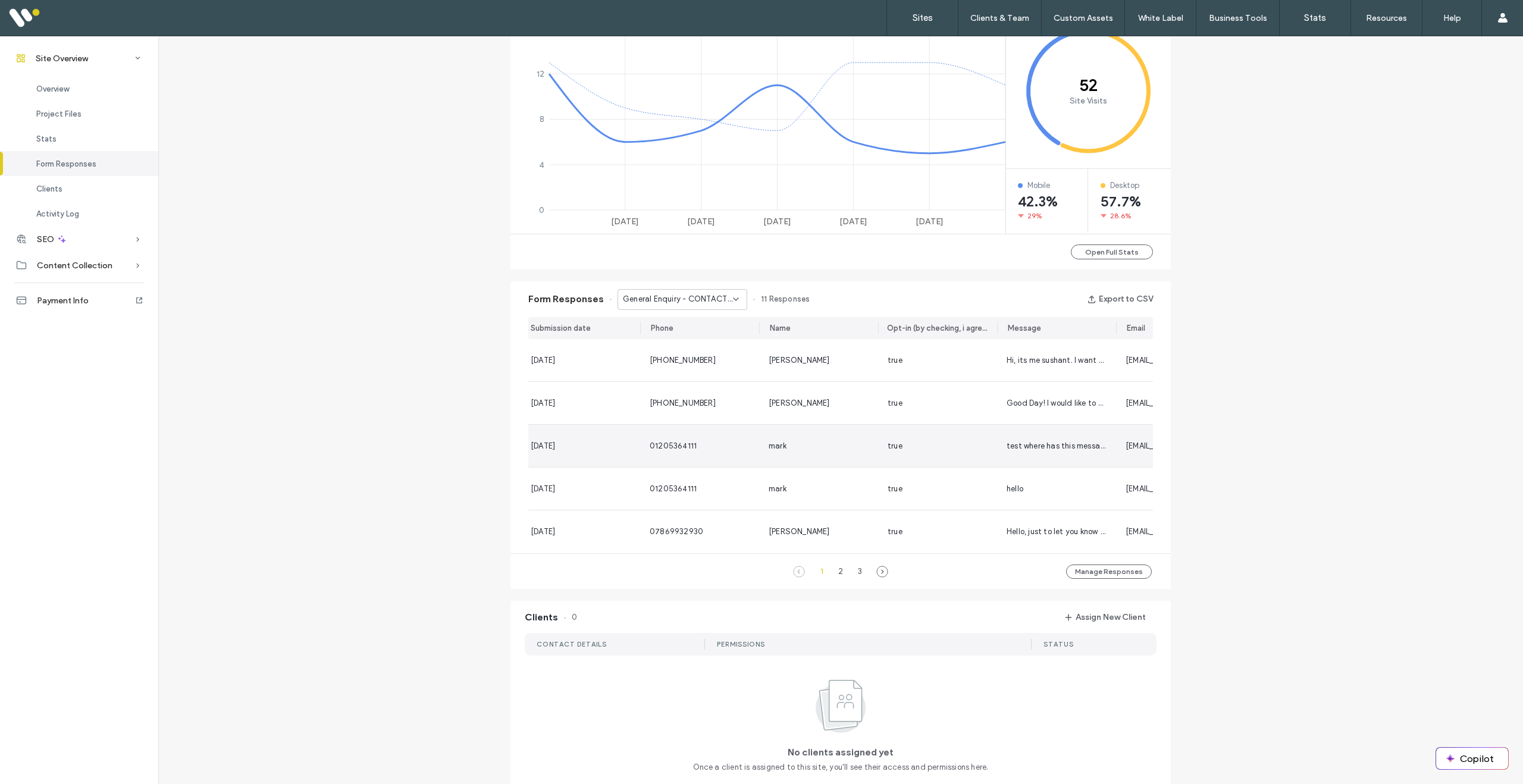
scroll to position [150, 0]
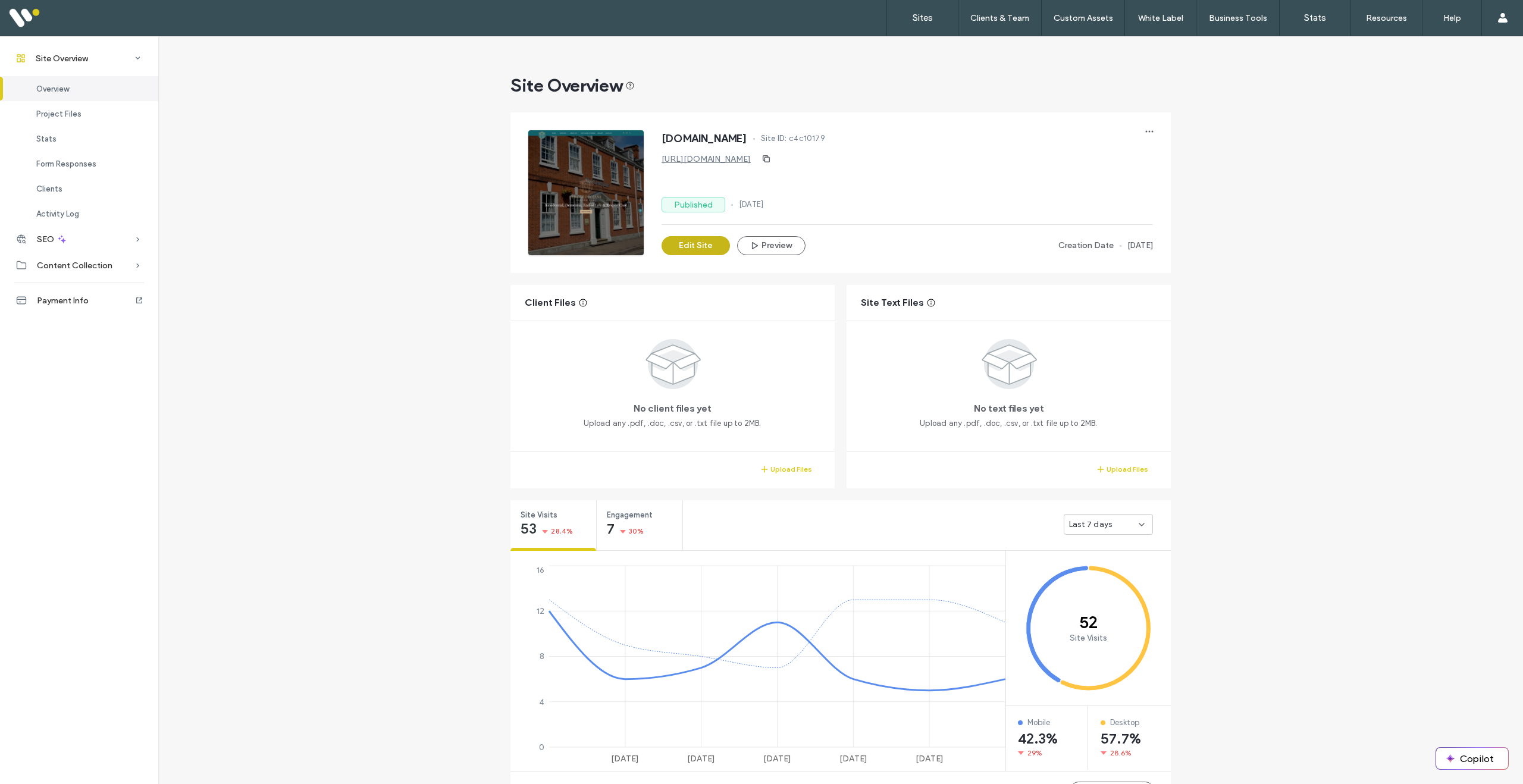
click at [697, 248] on button "Edit Site" at bounding box center [695, 245] width 69 height 19
